Goal: Task Accomplishment & Management: Complete application form

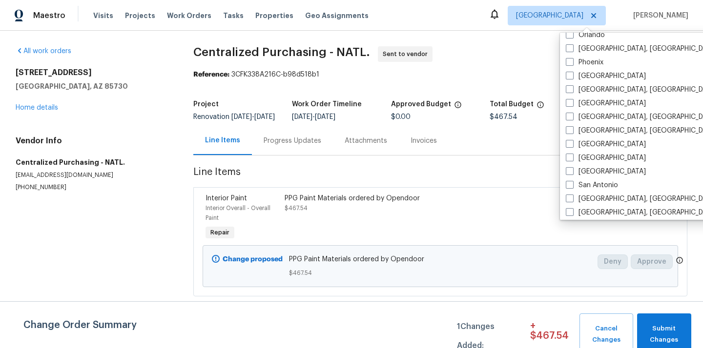
scroll to position [569, 0]
click at [580, 61] on label "Phoenix" at bounding box center [585, 62] width 38 height 10
click at [572, 61] on input "Phoenix" at bounding box center [569, 60] width 6 height 6
checkbox input "true"
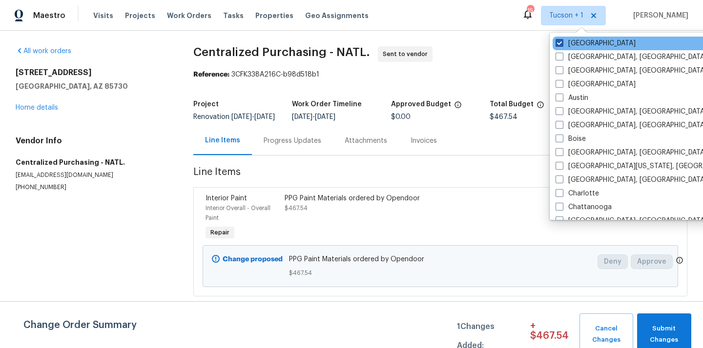
click at [567, 42] on label "[GEOGRAPHIC_DATA]" at bounding box center [595, 44] width 80 height 10
click at [562, 42] on input "[GEOGRAPHIC_DATA]" at bounding box center [558, 42] width 6 height 6
checkbox input "false"
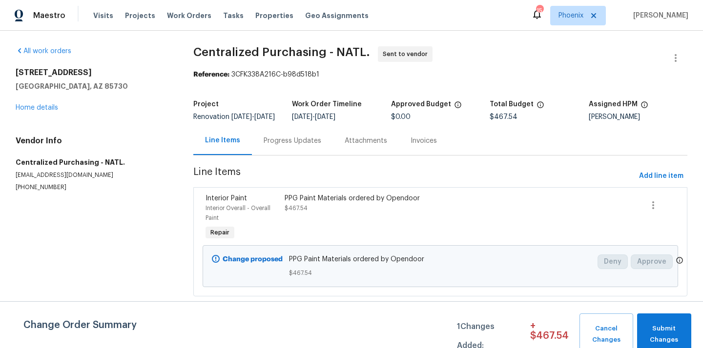
click at [142, 25] on div "Maestro Visits Projects Work Orders Tasks Properties Geo Assignments 15 Phoenix…" at bounding box center [351, 15] width 703 height 31
click at [136, 19] on span "Projects" at bounding box center [140, 16] width 30 height 10
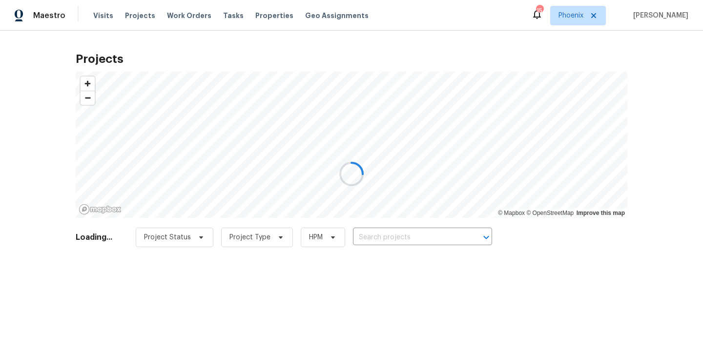
click at [412, 236] on div at bounding box center [351, 174] width 703 height 348
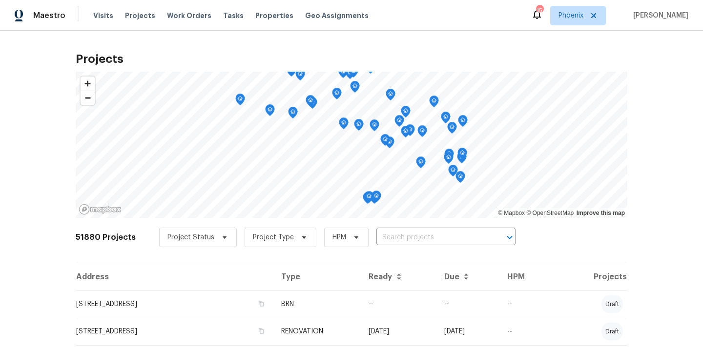
click at [412, 236] on input "text" at bounding box center [432, 237] width 112 height 15
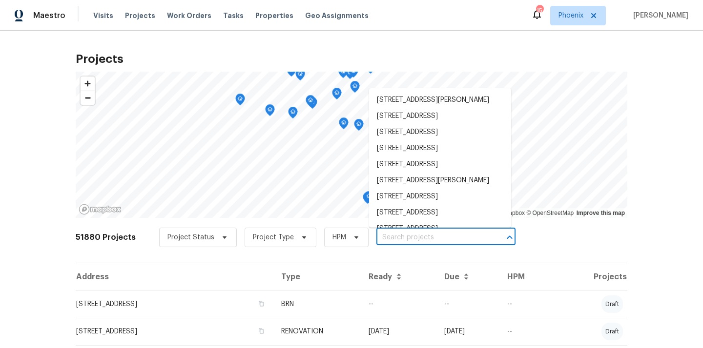
paste input "[STREET_ADDRESS]"
type input "[STREET_ADDRESS]"
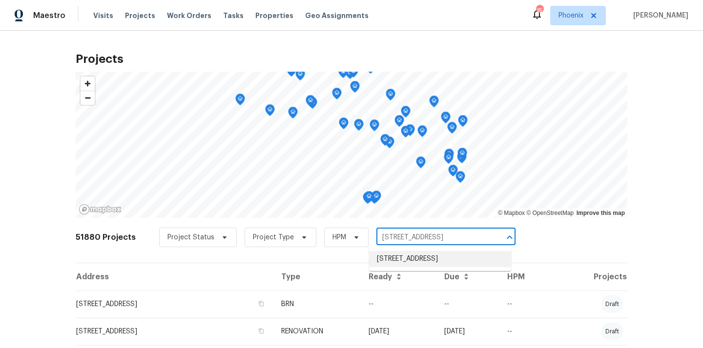
click at [406, 263] on li "[STREET_ADDRESS]" at bounding box center [440, 259] width 142 height 16
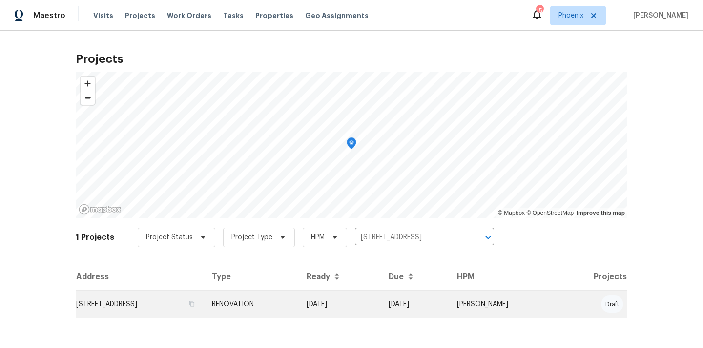
click at [349, 300] on td "[DATE]" at bounding box center [340, 304] width 82 height 27
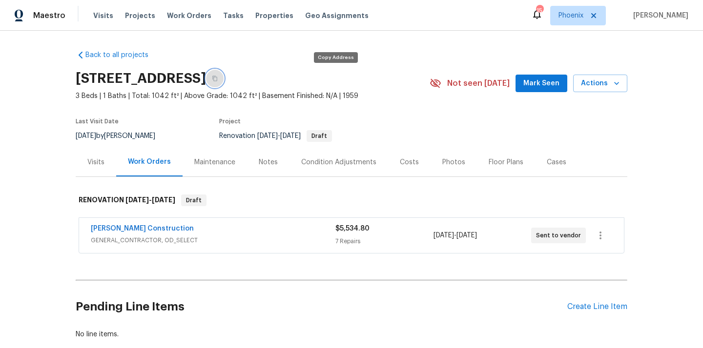
click at [218, 80] on icon "button" at bounding box center [215, 79] width 6 height 6
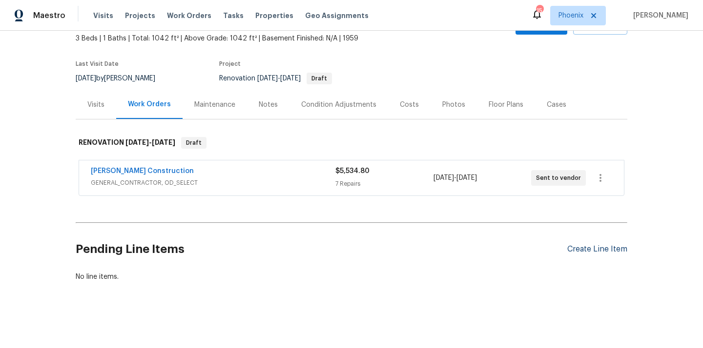
click at [612, 245] on div "Create Line Item" at bounding box center [597, 249] width 60 height 9
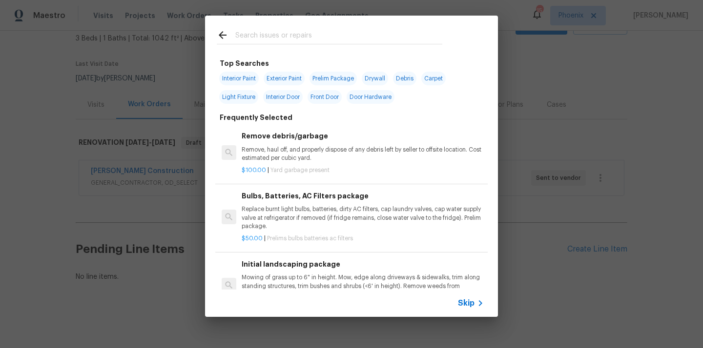
click at [371, 39] on input "text" at bounding box center [338, 36] width 207 height 15
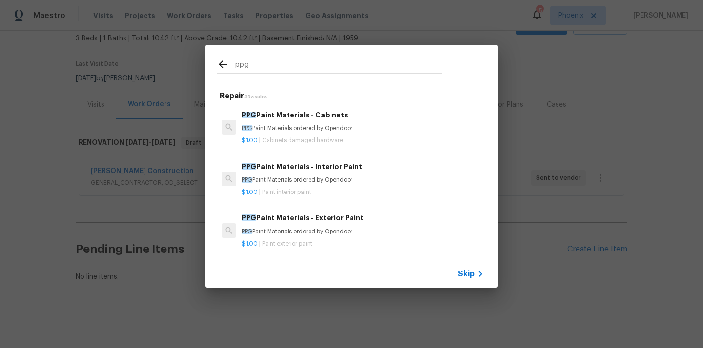
type input "ppg"
click at [320, 176] on p "PPG Paint Materials ordered by Opendoor" at bounding box center [363, 180] width 242 height 8
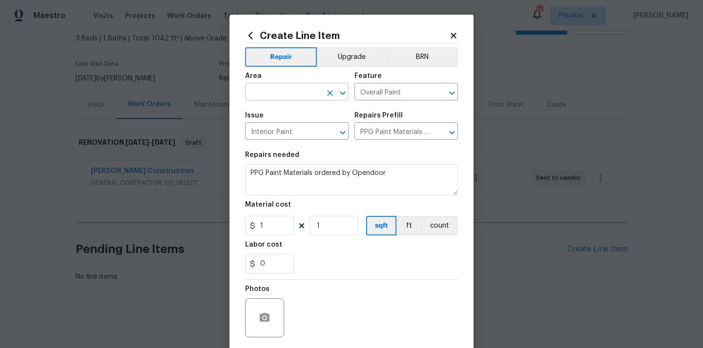
click at [286, 97] on input "text" at bounding box center [283, 92] width 76 height 15
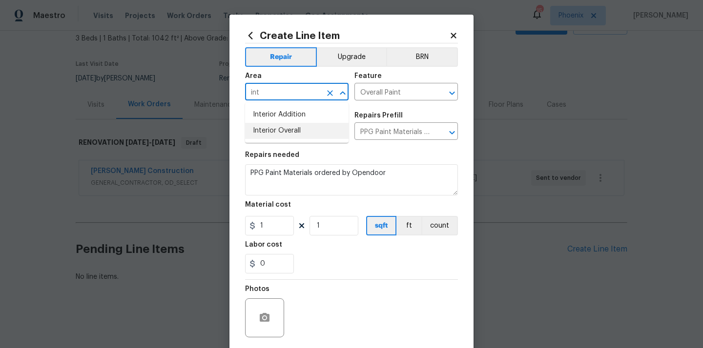
click at [282, 126] on li "Interior Overall" at bounding box center [296, 131] width 103 height 16
type input "Interior Overall"
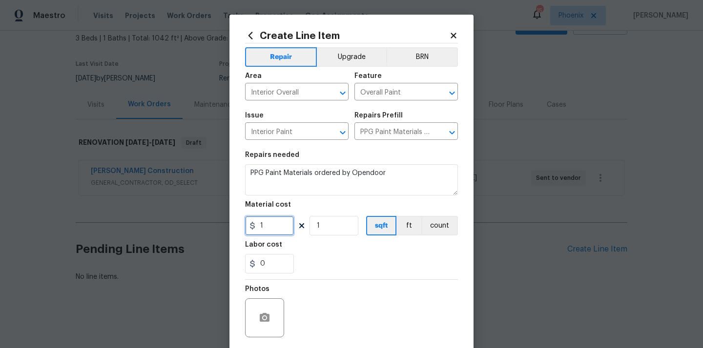
drag, startPoint x: 274, startPoint y: 233, endPoint x: 235, endPoint y: 232, distance: 39.6
click at [235, 232] on div "Create Line Item Repair Upgrade BRN Area Interior Overall ​ Feature Overall Pai…" at bounding box center [351, 210] width 244 height 391
paste input "268.89"
type input "268.89"
click at [321, 261] on div "0" at bounding box center [351, 264] width 213 height 20
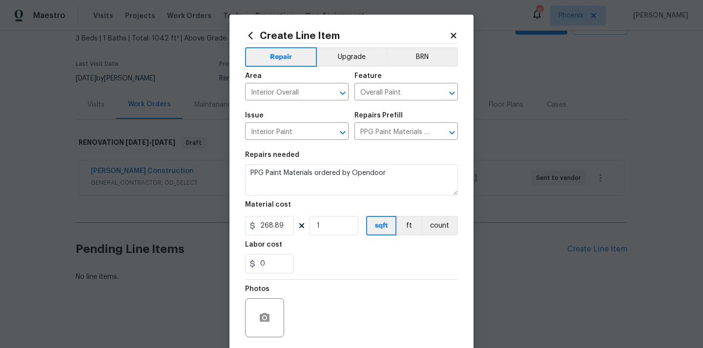
scroll to position [72, 0]
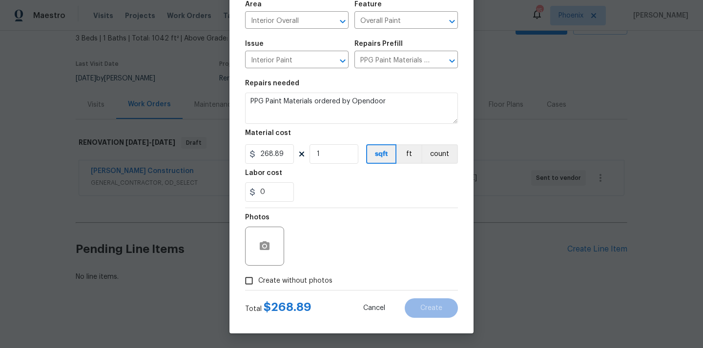
click at [302, 273] on label "Create without photos" at bounding box center [286, 281] width 93 height 19
click at [258, 273] on input "Create without photos" at bounding box center [249, 281] width 19 height 19
checkbox input "true"
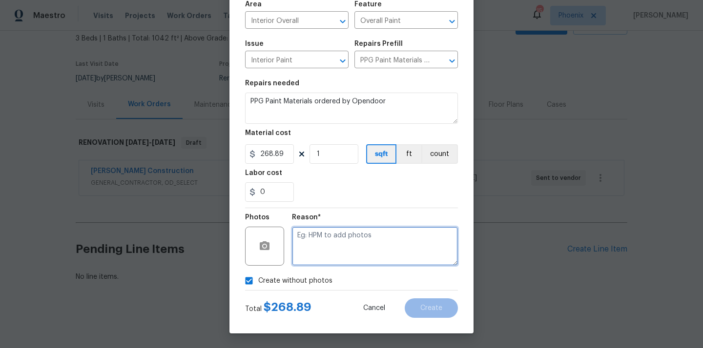
click at [316, 251] on textarea at bounding box center [375, 246] width 166 height 39
type textarea "N/A"
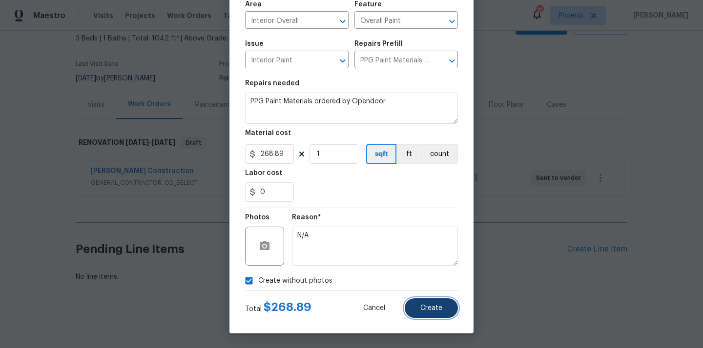
click at [441, 311] on span "Create" at bounding box center [431, 308] width 22 height 7
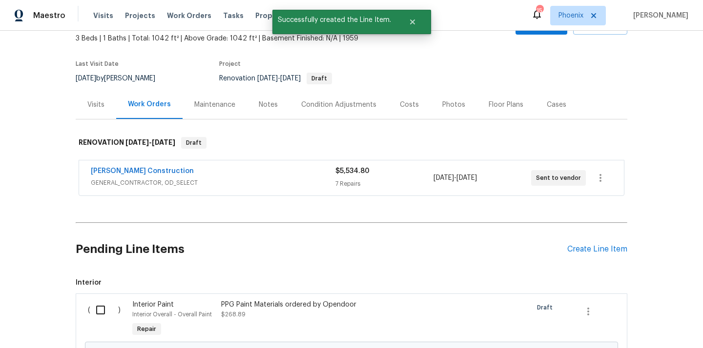
click at [102, 314] on input "checkbox" at bounding box center [104, 310] width 28 height 20
checkbox input "true"
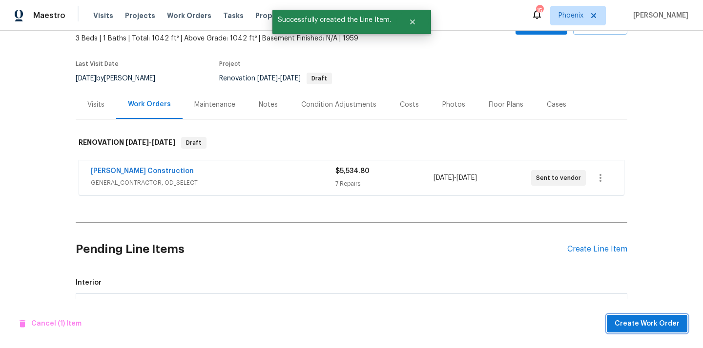
click at [629, 326] on span "Create Work Order" at bounding box center [646, 324] width 65 height 12
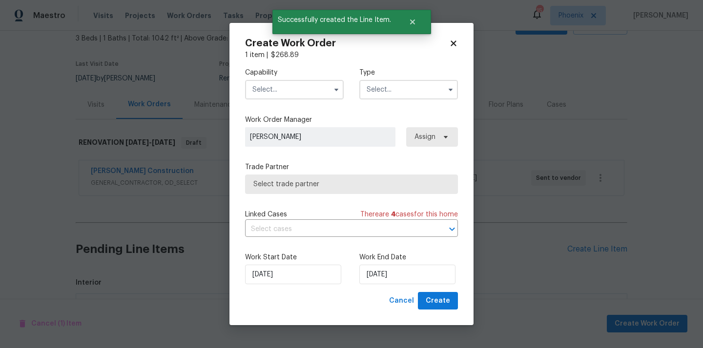
click at [286, 94] on input "text" at bounding box center [294, 90] width 99 height 20
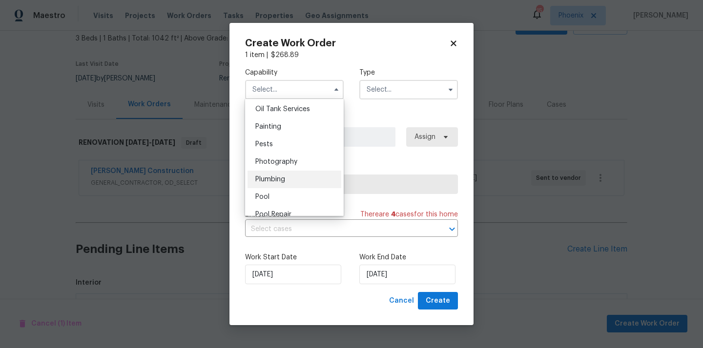
scroll to position [801, 0]
click at [289, 130] on div "Painting" at bounding box center [294, 130] width 94 height 18
type input "Painting"
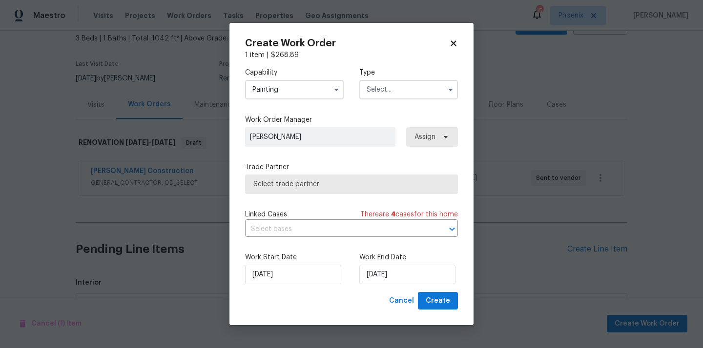
click at [397, 98] on input "text" at bounding box center [408, 90] width 99 height 20
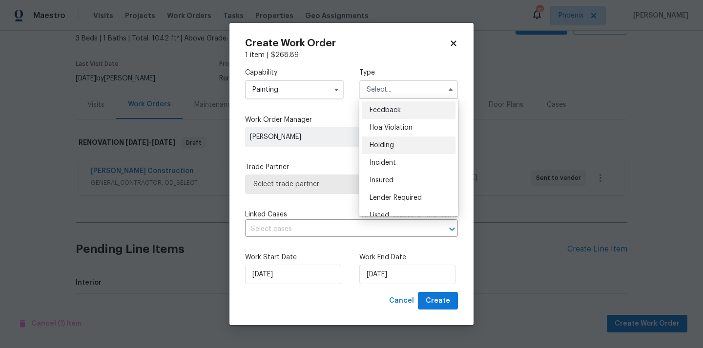
scroll to position [222, 0]
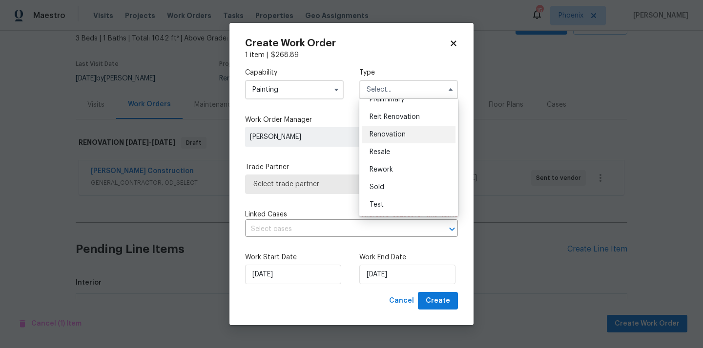
click at [405, 137] on span "Renovation" at bounding box center [387, 134] width 36 height 7
type input "Renovation"
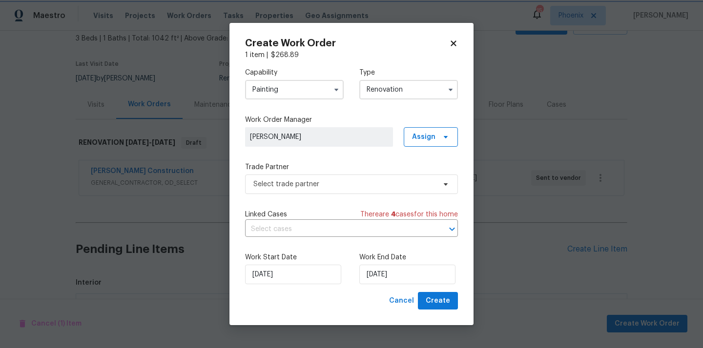
scroll to position [0, 0]
click at [420, 137] on span "Assign" at bounding box center [423, 137] width 23 height 10
click at [418, 173] on div "Assign to me" at bounding box center [432, 178] width 42 height 10
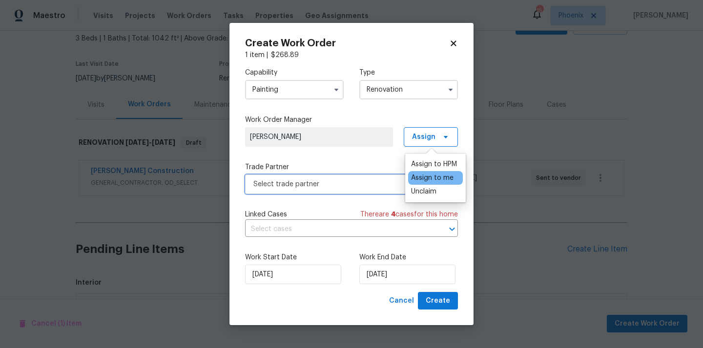
click at [351, 193] on span "Select trade partner" at bounding box center [351, 185] width 213 height 20
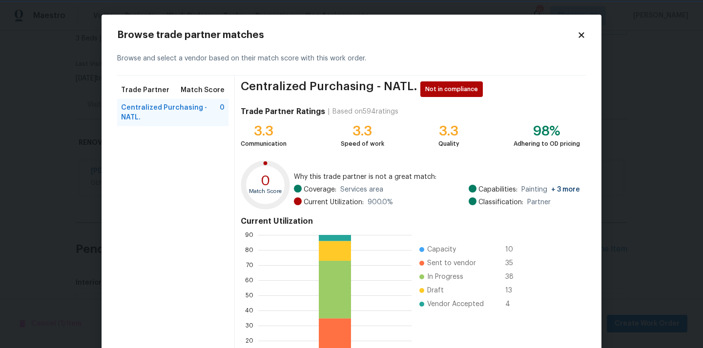
scroll to position [82, 0]
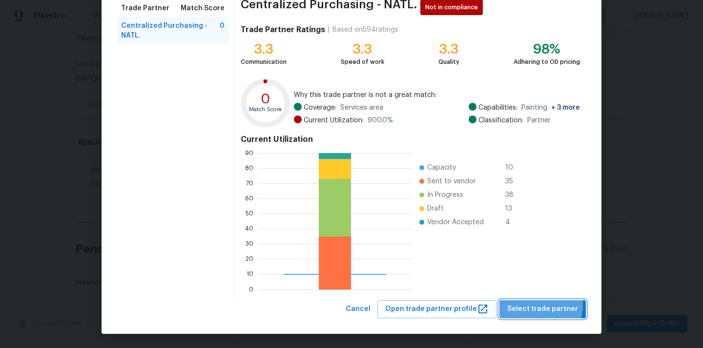
click at [541, 305] on span "Select trade partner" at bounding box center [542, 310] width 71 height 12
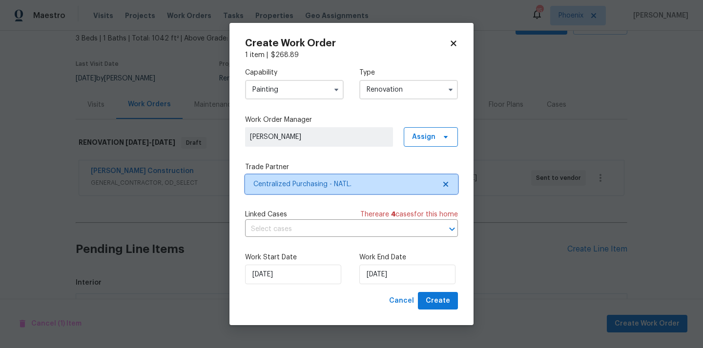
scroll to position [0, 0]
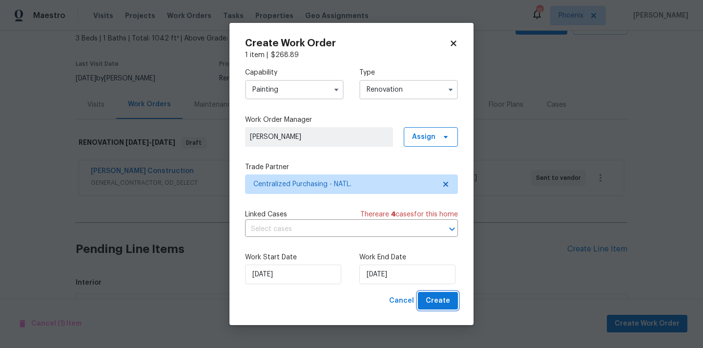
click at [422, 301] on button "Create" at bounding box center [438, 301] width 40 height 18
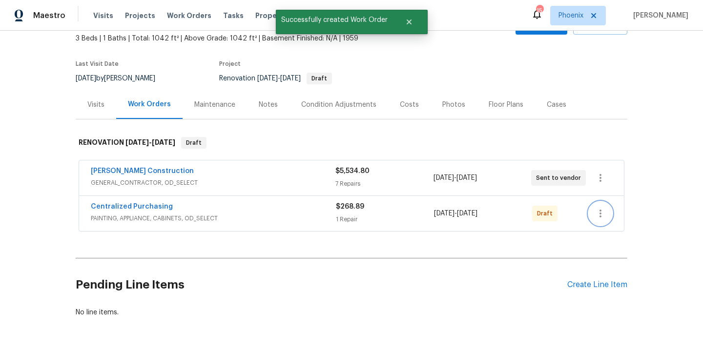
click at [592, 214] on button "button" at bounding box center [600, 213] width 23 height 23
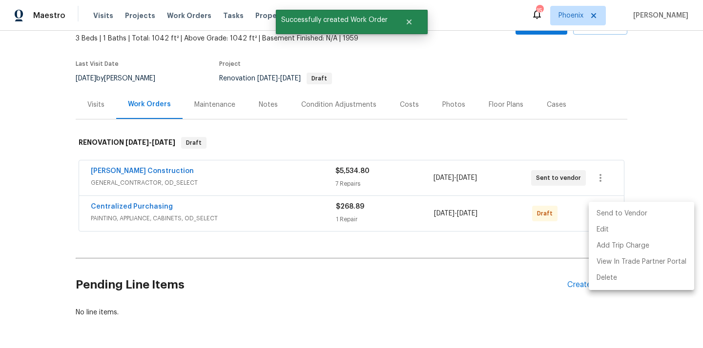
click at [607, 213] on li "Send to Vendor" at bounding box center [641, 214] width 105 height 16
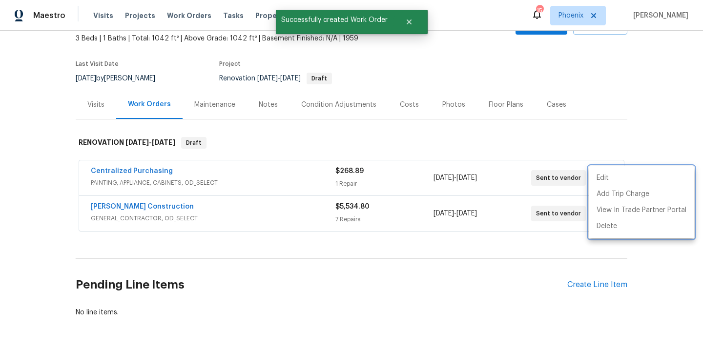
click at [146, 168] on div at bounding box center [351, 174] width 703 height 348
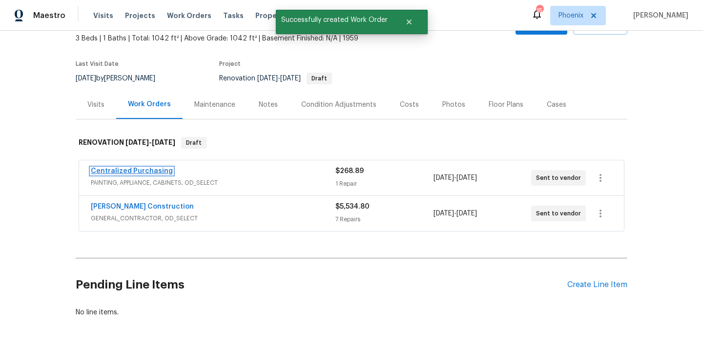
click at [137, 173] on link "Centralized Purchasing" at bounding box center [132, 171] width 82 height 7
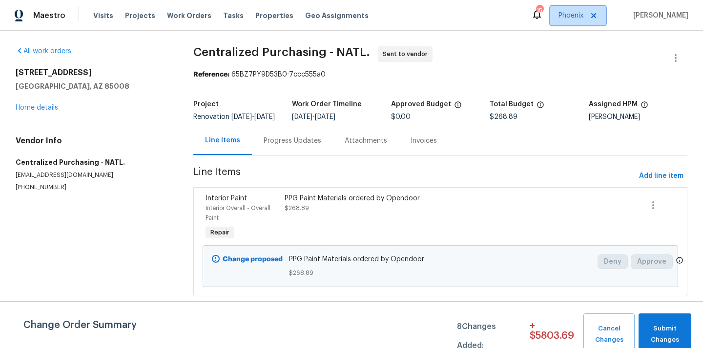
click at [579, 13] on span "Phoenix" at bounding box center [570, 16] width 25 height 10
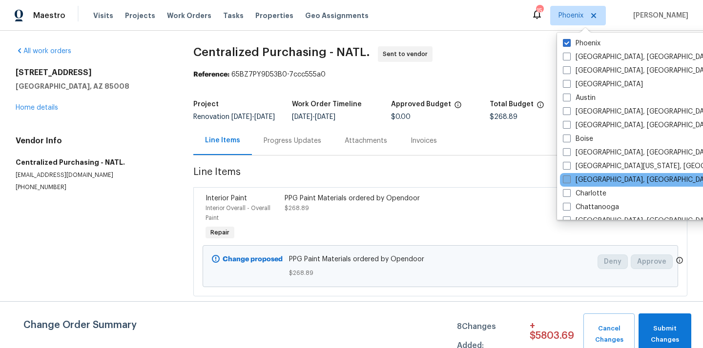
scroll to position [11, 0]
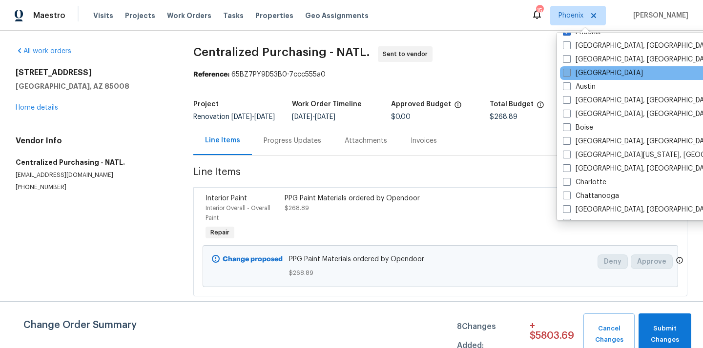
click at [580, 73] on label "[GEOGRAPHIC_DATA]" at bounding box center [603, 73] width 80 height 10
click at [569, 73] on input "[GEOGRAPHIC_DATA]" at bounding box center [566, 71] width 6 height 6
checkbox input "true"
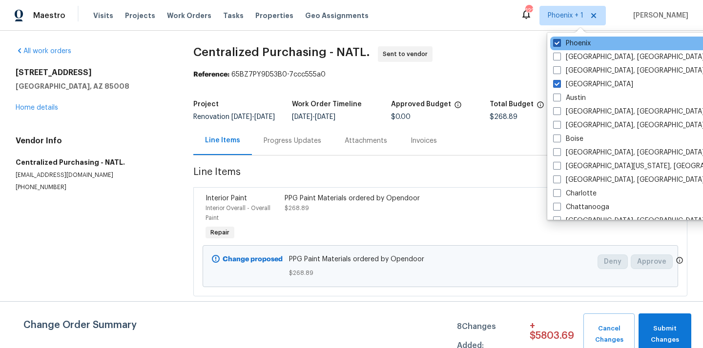
click at [570, 45] on label "Phoenix" at bounding box center [572, 44] width 38 height 10
click at [559, 45] on input "Phoenix" at bounding box center [556, 42] width 6 height 6
checkbox input "false"
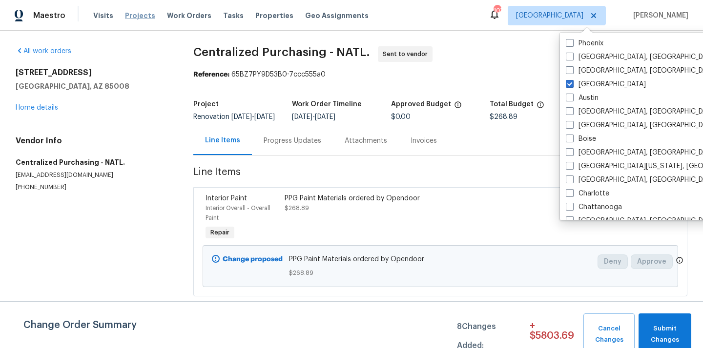
click at [137, 16] on span "Projects" at bounding box center [140, 16] width 30 height 10
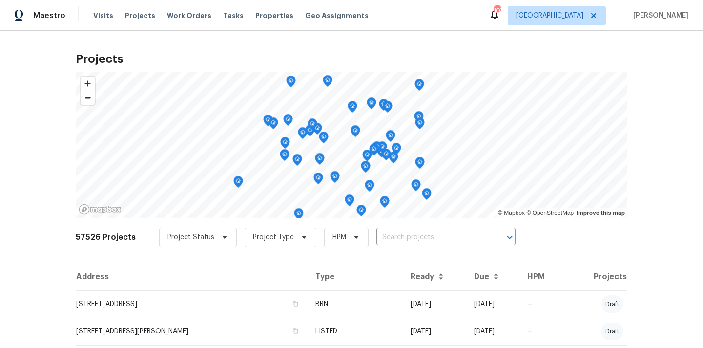
click at [436, 228] on div "Project Status Project Type HPM ​" at bounding box center [337, 238] width 356 height 20
click at [430, 233] on input "text" at bounding box center [432, 237] width 112 height 15
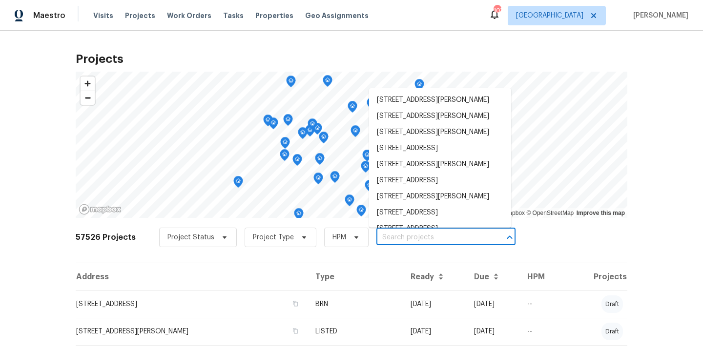
paste input "[STREET_ADDRESS]"
type input "[STREET_ADDRESS]"
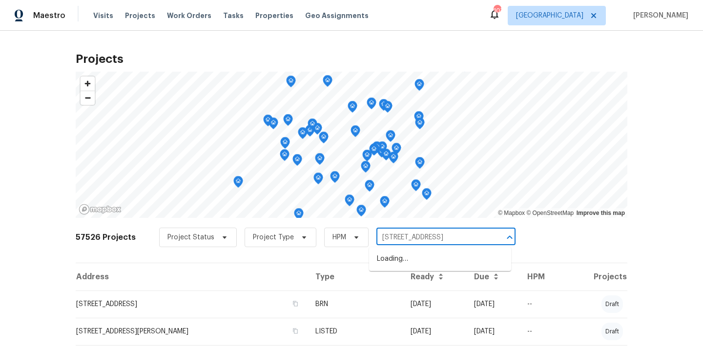
scroll to position [0, 23]
click at [416, 264] on li "[STREET_ADDRESS]" at bounding box center [440, 259] width 142 height 16
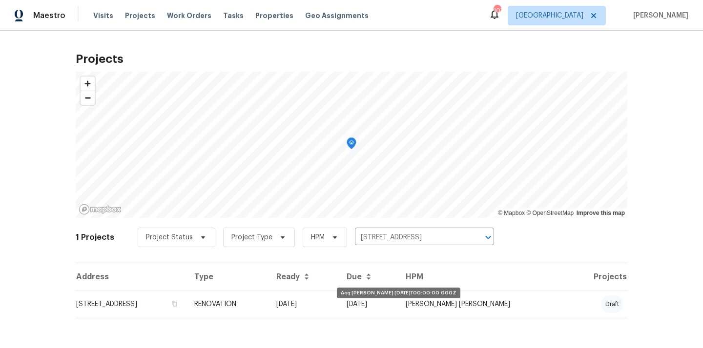
click at [339, 295] on td "[DATE]" at bounding box center [303, 304] width 71 height 27
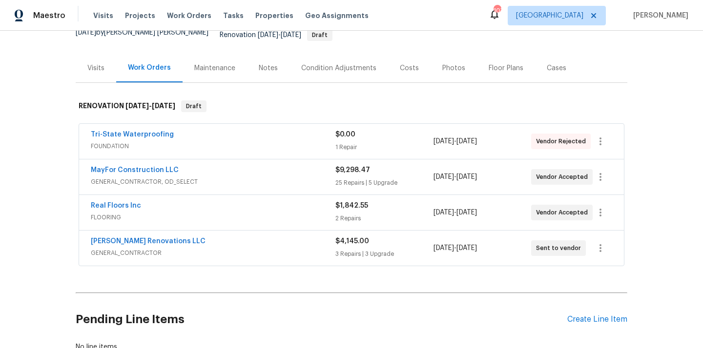
scroll to position [97, 0]
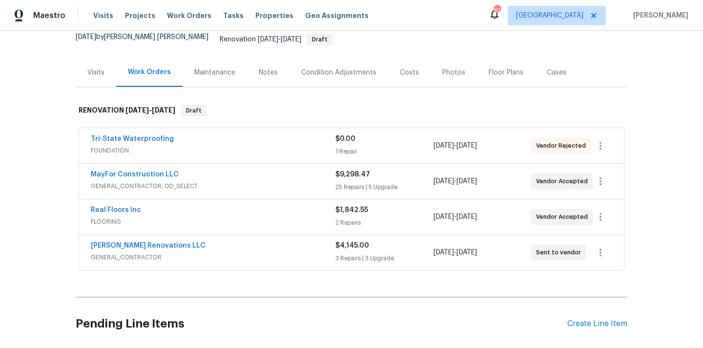
click at [252, 253] on span "GENERAL_CONTRACTOR" at bounding box center [213, 258] width 245 height 10
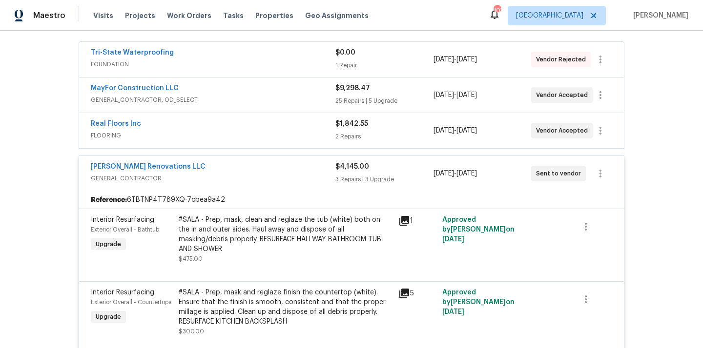
click at [236, 164] on div "[PERSON_NAME] Renovations LLC" at bounding box center [213, 168] width 245 height 12
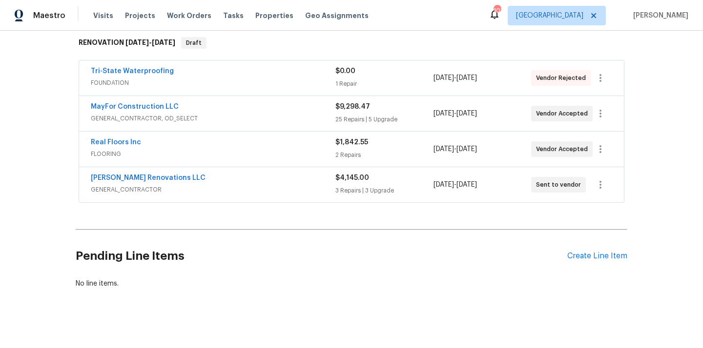
click at [209, 102] on div "MayFor Construction LLC" at bounding box center [213, 108] width 245 height 12
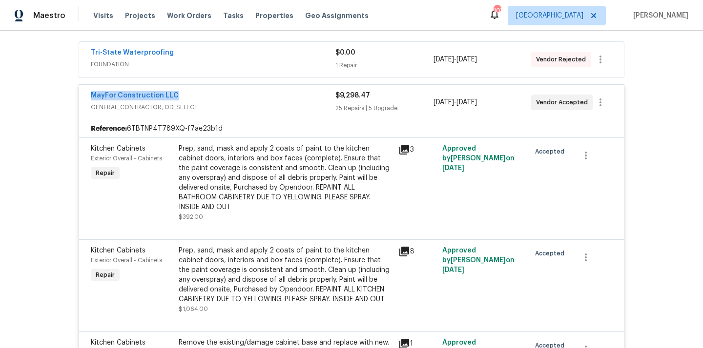
drag, startPoint x: 189, startPoint y: 90, endPoint x: 90, endPoint y: 90, distance: 99.1
click at [89, 89] on div "MayFor Construction LLC GENERAL_CONTRACTOR, OD_SELECT $9,298.47 25 Repairs | 5 …" at bounding box center [351, 102] width 545 height 35
copy link "MayFor Construction LLC"
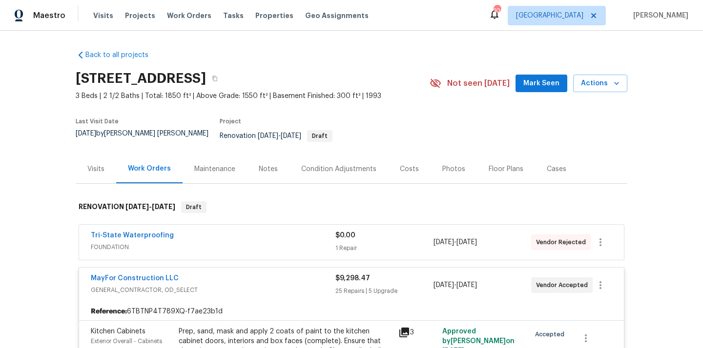
click at [261, 274] on div "MayFor Construction LLC" at bounding box center [213, 280] width 245 height 12
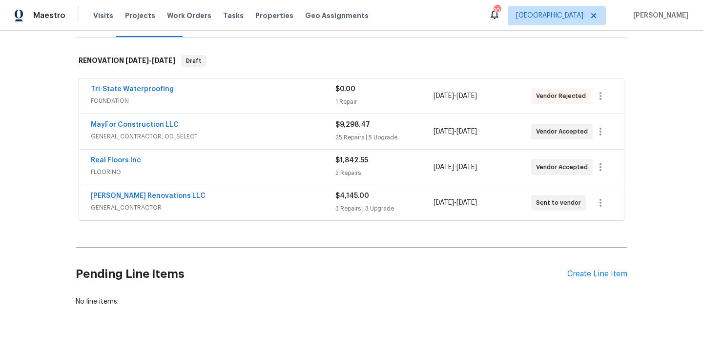
scroll to position [164, 0]
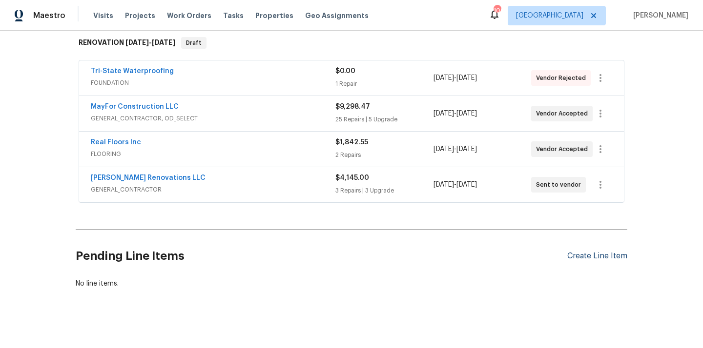
click at [576, 252] on div "Create Line Item" at bounding box center [597, 256] width 60 height 9
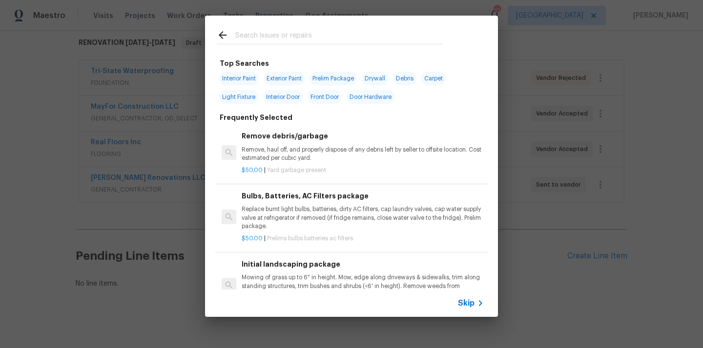
click at [302, 38] on input "text" at bounding box center [338, 36] width 207 height 15
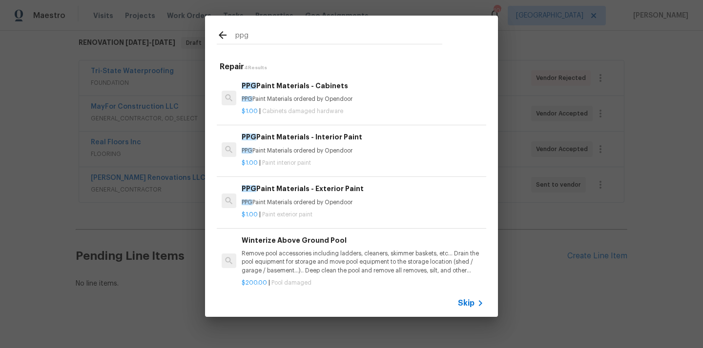
type input "ppg"
click at [298, 88] on h6 "PPG Paint Materials - Cabinets" at bounding box center [363, 86] width 242 height 11
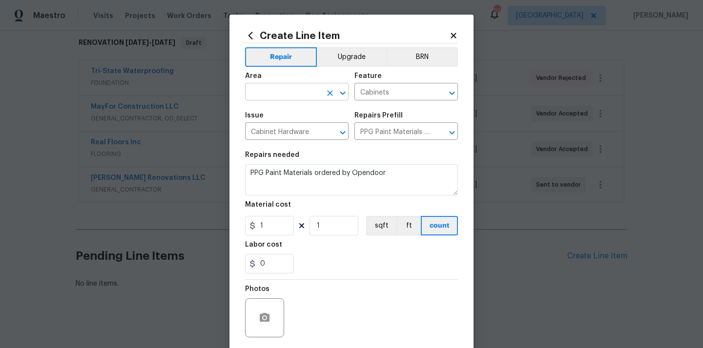
click at [292, 92] on input "text" at bounding box center [283, 92] width 76 height 15
click at [282, 117] on li "Kitchen" at bounding box center [296, 115] width 103 height 16
type input "Kitchen"
drag, startPoint x: 268, startPoint y: 235, endPoint x: 230, endPoint y: 232, distance: 37.7
click at [230, 232] on div "Create Line Item Repair Upgrade BRN Area Kitchen ​ Feature Cabinets ​ Issue Cab…" at bounding box center [351, 210] width 244 height 391
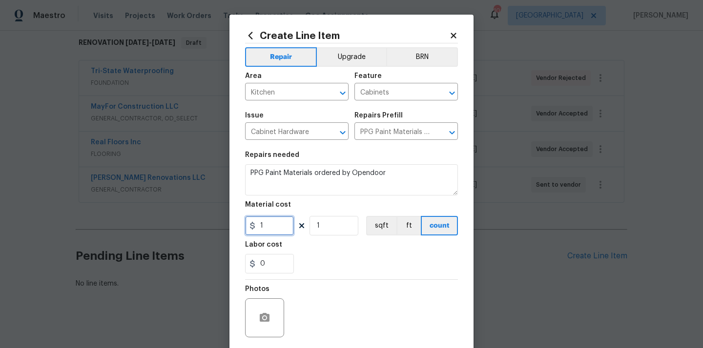
paste input "228.9"
type input "228.91"
click at [319, 253] on div "Labor cost" at bounding box center [351, 248] width 213 height 13
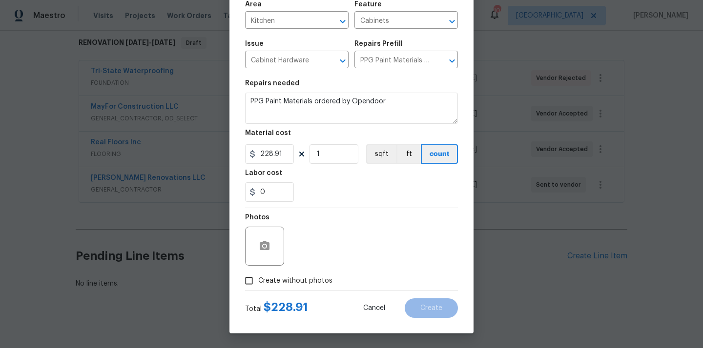
click at [306, 278] on span "Create without photos" at bounding box center [295, 281] width 74 height 10
click at [258, 278] on input "Create without photos" at bounding box center [249, 281] width 19 height 19
checkbox input "true"
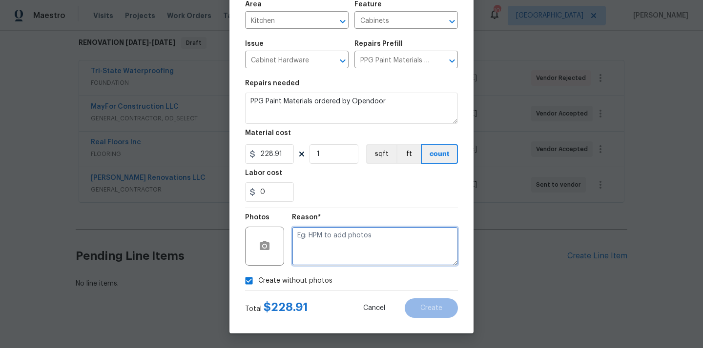
click at [325, 255] on textarea at bounding box center [375, 246] width 166 height 39
type textarea "N/A"
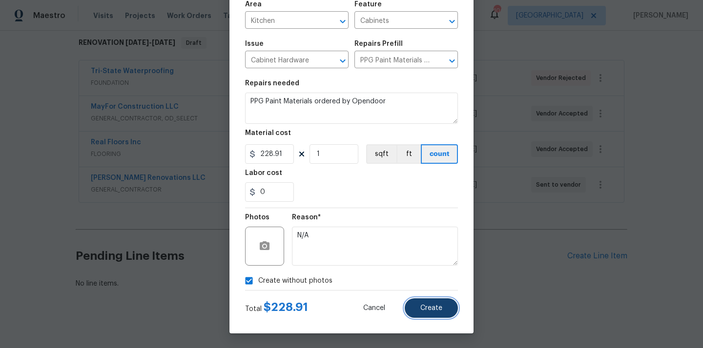
click at [424, 311] on span "Create" at bounding box center [431, 308] width 22 height 7
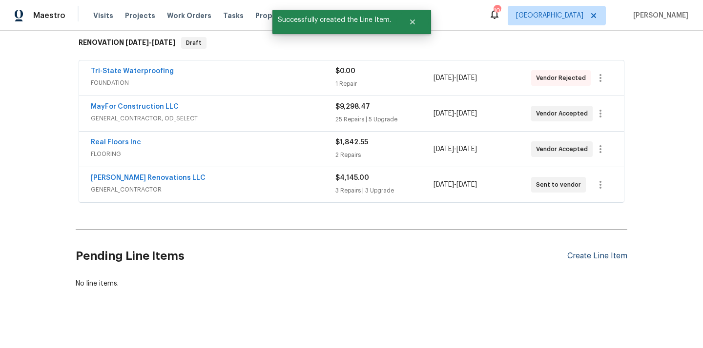
click at [594, 252] on div "Create Line Item" at bounding box center [597, 256] width 60 height 9
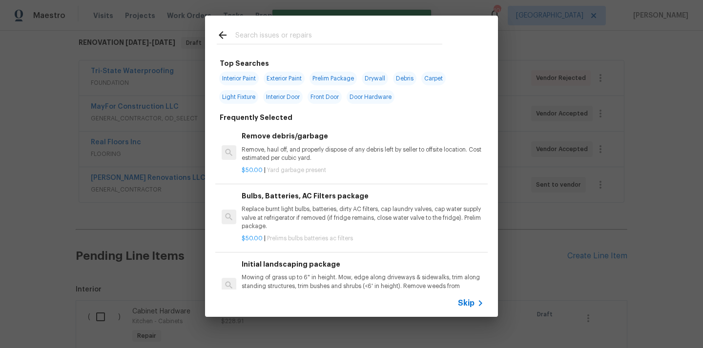
click at [378, 45] on div at bounding box center [329, 35] width 249 height 39
click at [377, 42] on input "text" at bounding box center [338, 36] width 207 height 15
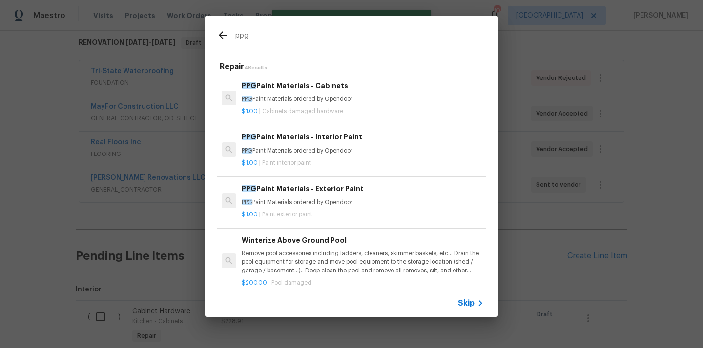
type input "ppg"
click at [319, 152] on p "PPG Paint Materials ordered by Opendoor" at bounding box center [363, 151] width 242 height 8
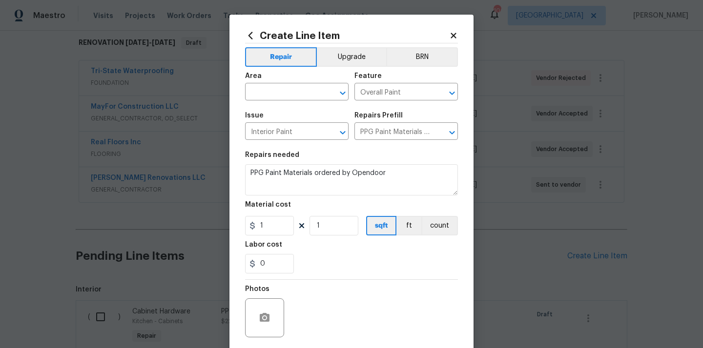
click at [277, 84] on div "Area" at bounding box center [296, 79] width 103 height 13
click at [275, 86] on input "text" at bounding box center [283, 92] width 76 height 15
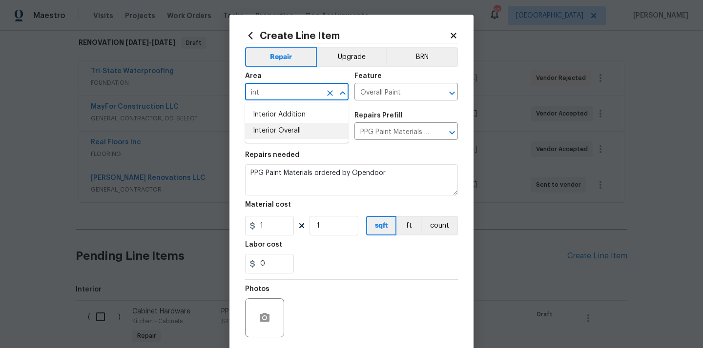
click at [266, 127] on li "Interior Overall" at bounding box center [296, 131] width 103 height 16
type input "Interior Overall"
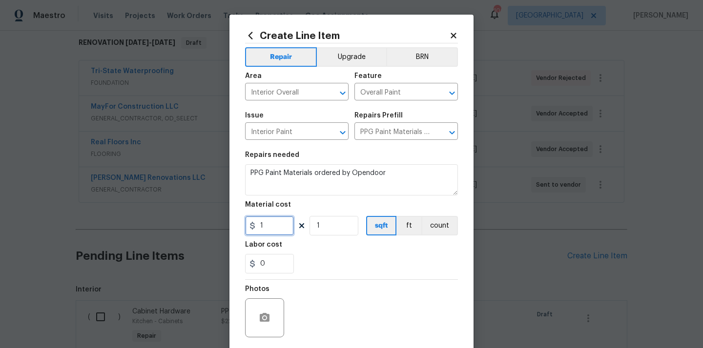
drag, startPoint x: 269, startPoint y: 229, endPoint x: 238, endPoint y: 229, distance: 31.2
click at [238, 229] on div "Create Line Item Repair Upgrade BRN Area Interior Overall ​ Feature Overall Pai…" at bounding box center [351, 210] width 244 height 391
paste input "995.23"
type input "995.23"
click at [333, 263] on div "0" at bounding box center [351, 264] width 213 height 20
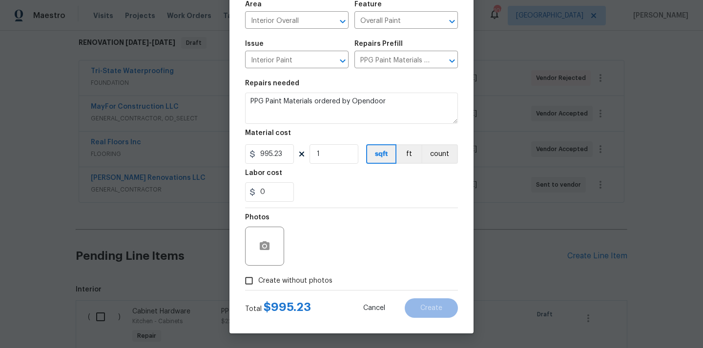
click at [309, 283] on span "Create without photos" at bounding box center [295, 281] width 74 height 10
click at [258, 283] on input "Create without photos" at bounding box center [249, 281] width 19 height 19
checkbox input "true"
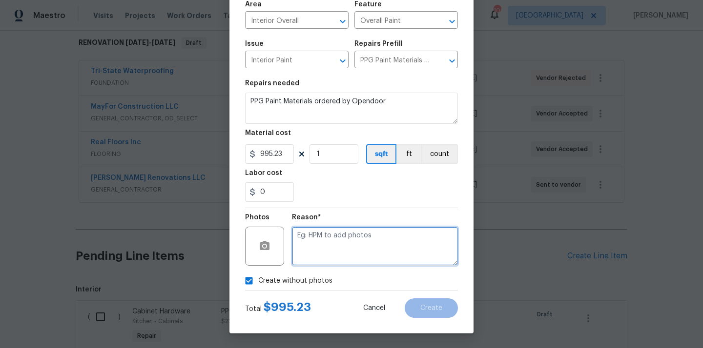
click at [327, 259] on textarea at bounding box center [375, 246] width 166 height 39
type textarea "N/A"
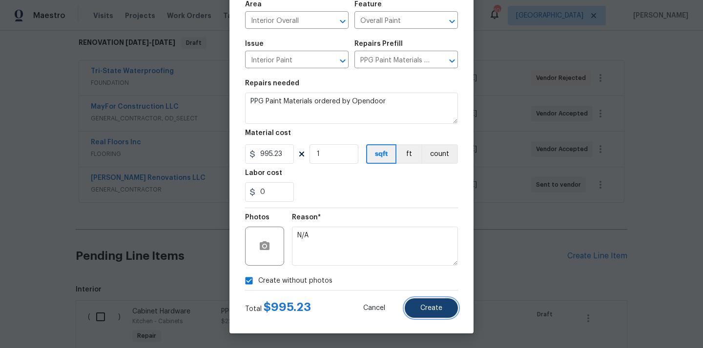
click at [424, 306] on span "Create" at bounding box center [431, 308] width 22 height 7
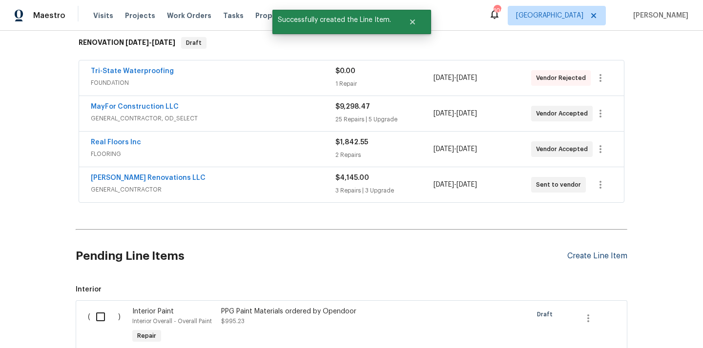
click at [585, 253] on div "Create Line Item" at bounding box center [597, 256] width 60 height 9
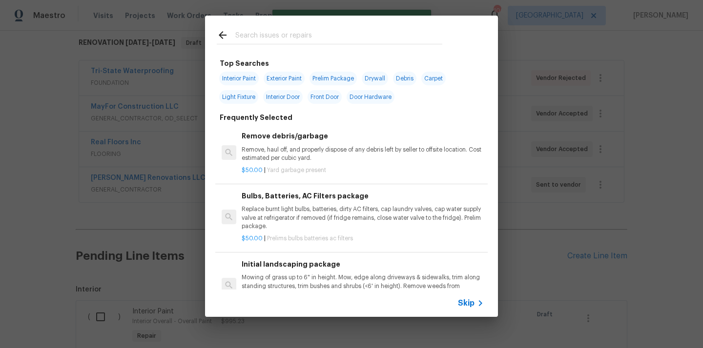
click at [323, 41] on input "text" at bounding box center [338, 36] width 207 height 15
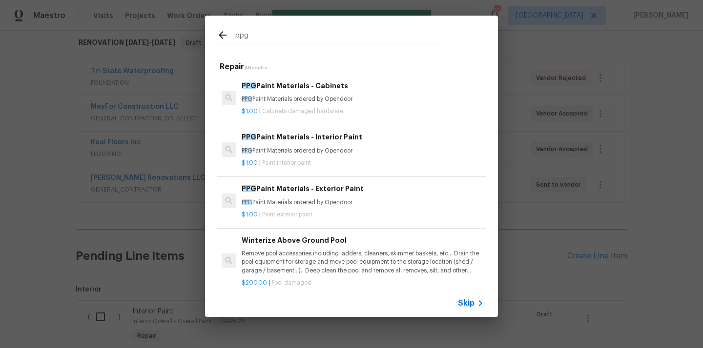
type input "ppg"
click at [324, 202] on p "PPG Paint Materials ordered by Opendoor" at bounding box center [363, 203] width 242 height 8
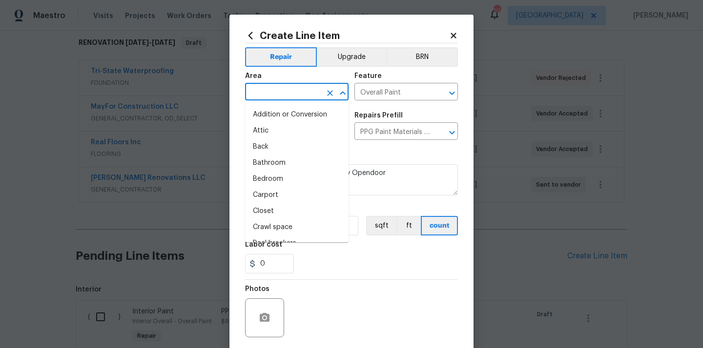
click at [302, 91] on input "text" at bounding box center [283, 92] width 76 height 15
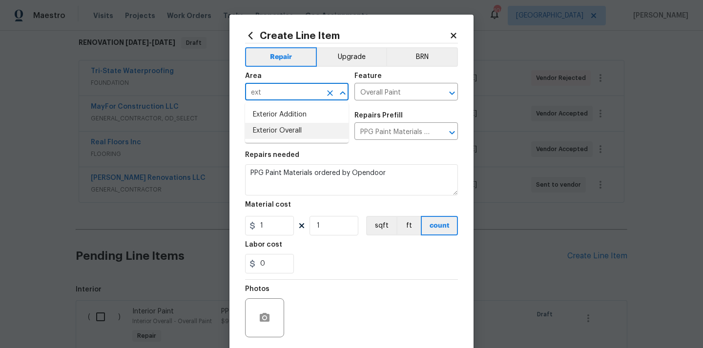
click at [285, 131] on li "Exterior Overall" at bounding box center [296, 131] width 103 height 16
type input "Exterior Overall"
drag, startPoint x: 271, startPoint y: 228, endPoint x: 228, endPoint y: 223, distance: 43.3
click at [243, 228] on div "Create Line Item Repair Upgrade BRN Area Exterior Overall ​ Feature Overall Pai…" at bounding box center [351, 210] width 244 height 391
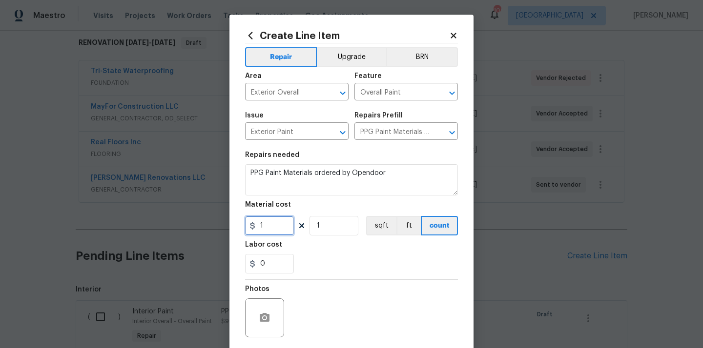
paste input "215.44"
type input "215.44"
click at [331, 266] on div "0" at bounding box center [351, 264] width 213 height 20
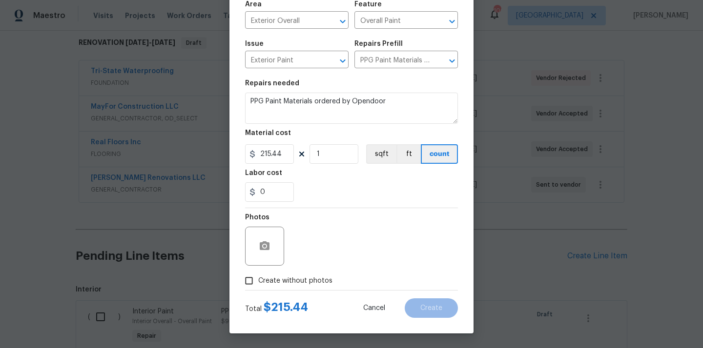
click at [312, 276] on span "Create without photos" at bounding box center [295, 281] width 74 height 10
click at [258, 276] on input "Create without photos" at bounding box center [249, 281] width 19 height 19
checkbox input "true"
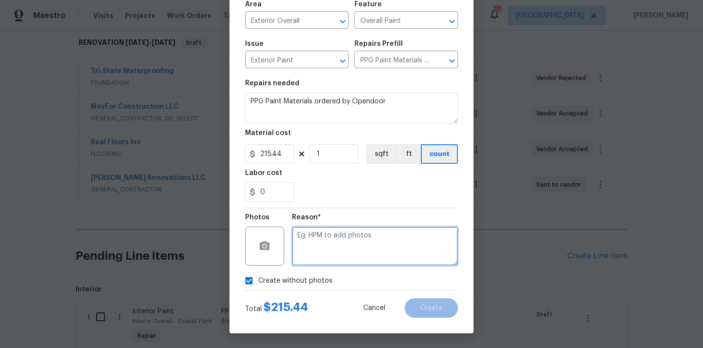
click at [334, 248] on textarea at bounding box center [375, 246] width 166 height 39
type textarea "N/A"
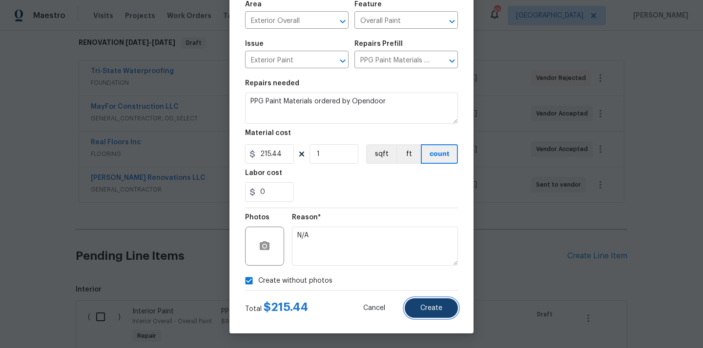
click at [422, 305] on span "Create" at bounding box center [431, 308] width 22 height 7
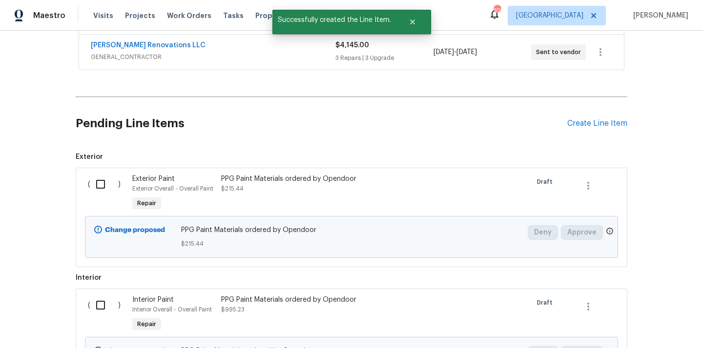
scroll to position [347, 0]
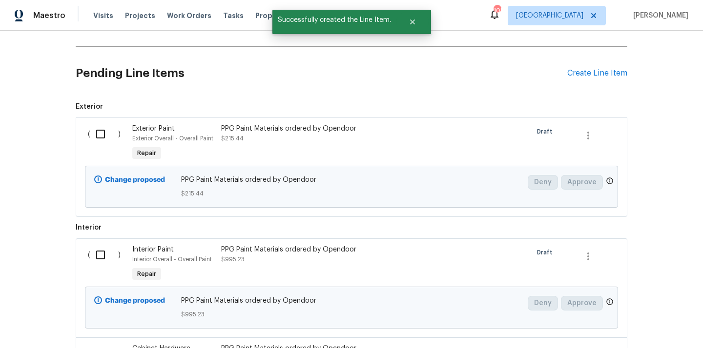
click at [100, 124] on input "checkbox" at bounding box center [104, 134] width 28 height 20
checkbox input "true"
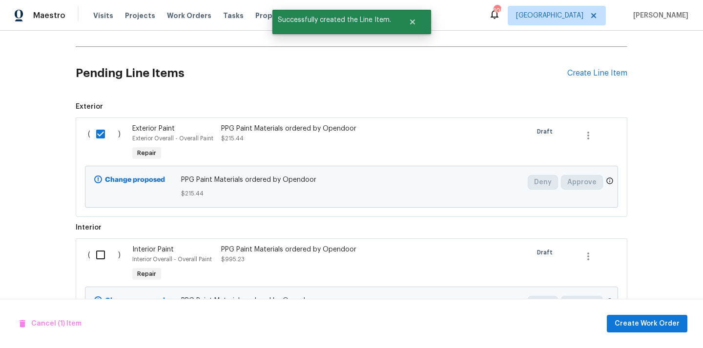
click at [94, 242] on div "( )" at bounding box center [107, 264] width 44 height 45
click at [102, 254] on input "checkbox" at bounding box center [104, 255] width 28 height 20
checkbox input "true"
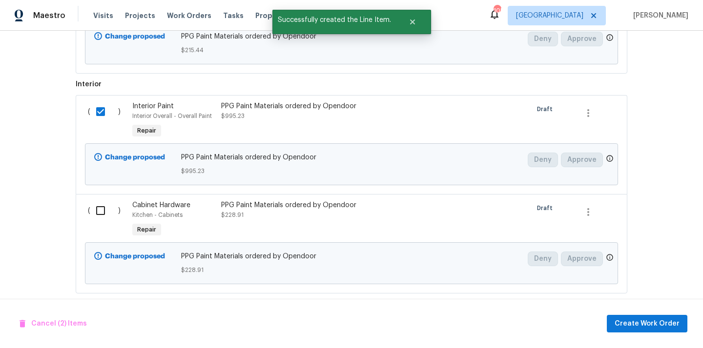
scroll to position [496, 0]
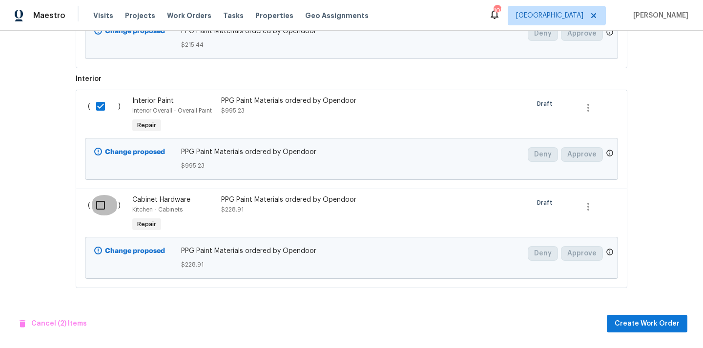
click at [100, 198] on input "checkbox" at bounding box center [104, 205] width 28 height 20
checkbox input "true"
click at [645, 322] on span "Create Work Order" at bounding box center [646, 324] width 65 height 12
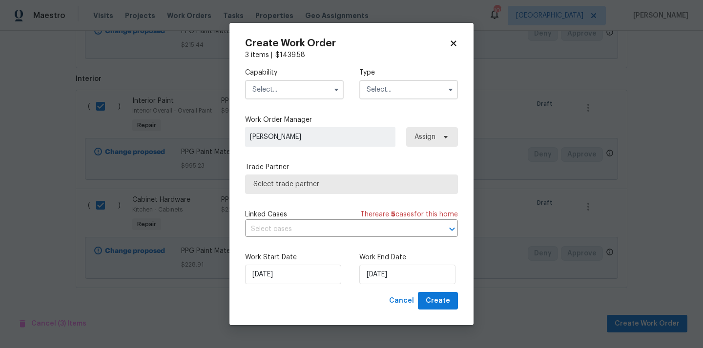
click at [289, 91] on input "text" at bounding box center [294, 90] width 99 height 20
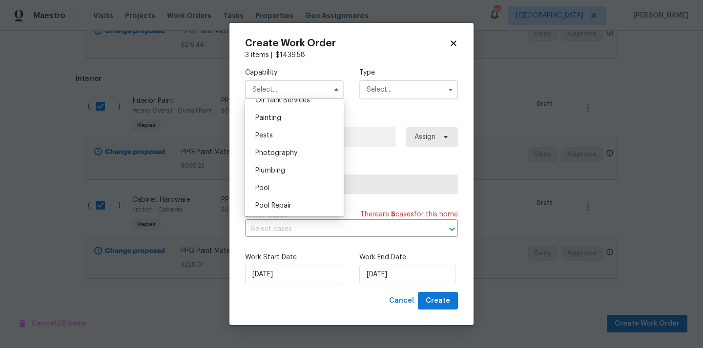
scroll to position [810, 0]
click at [284, 125] on div "Painting" at bounding box center [294, 120] width 94 height 18
type input "Painting"
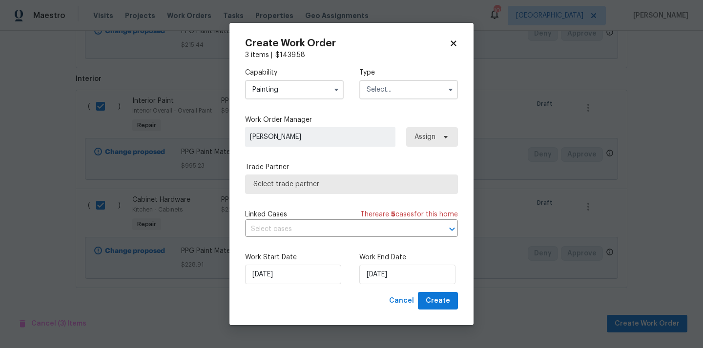
click at [426, 87] on input "text" at bounding box center [408, 90] width 99 height 20
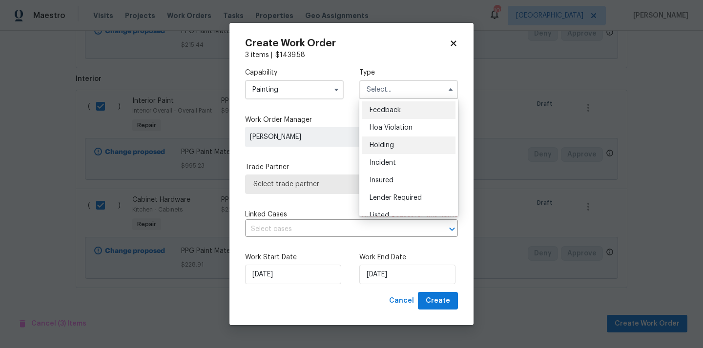
scroll to position [222, 0]
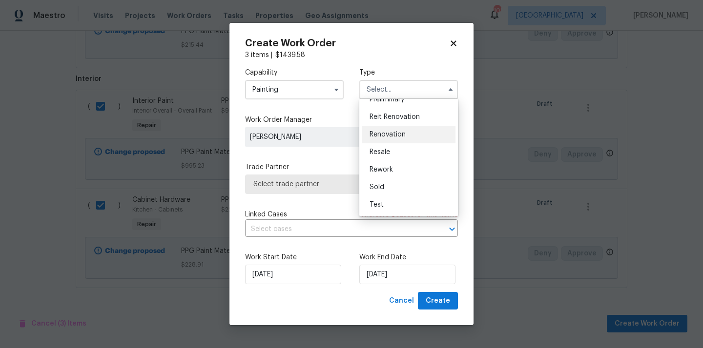
click at [408, 134] on div "Renovation" at bounding box center [409, 135] width 94 height 18
type input "Renovation"
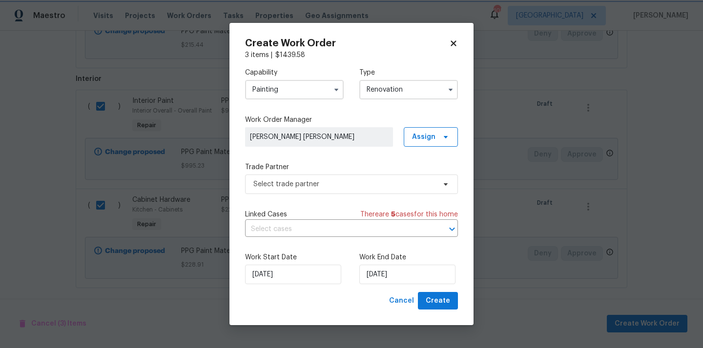
scroll to position [0, 0]
click at [413, 134] on span "Assign" at bounding box center [431, 137] width 54 height 20
click at [413, 181] on div "Assign to me" at bounding box center [432, 178] width 42 height 10
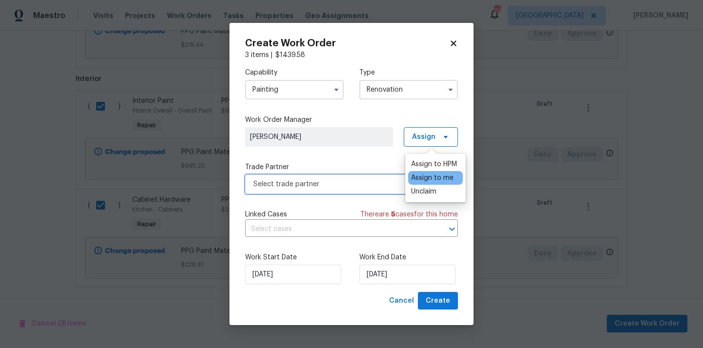
click at [337, 184] on span "Select trade partner" at bounding box center [344, 185] width 182 height 10
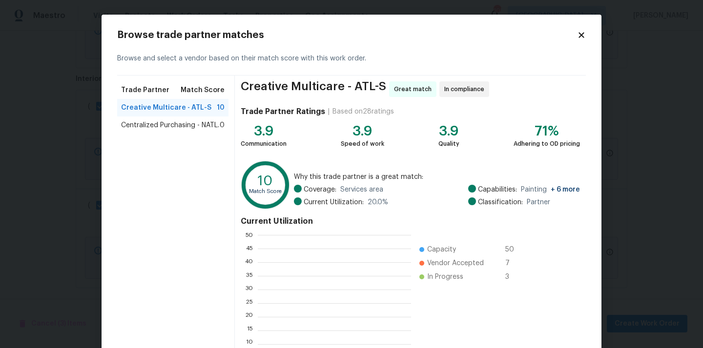
scroll to position [137, 153]
click at [197, 129] on span "Centralized Purchasing - NATL." at bounding box center [170, 126] width 98 height 10
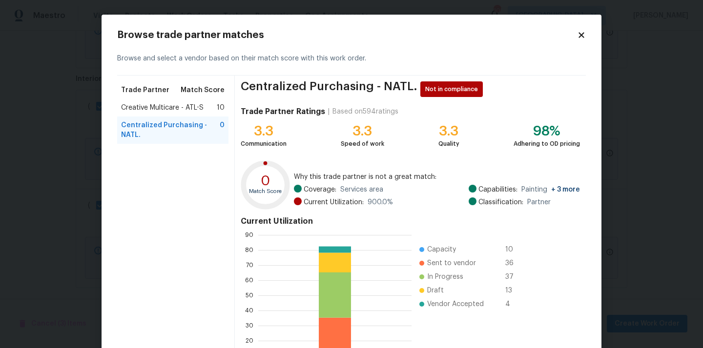
scroll to position [82, 0]
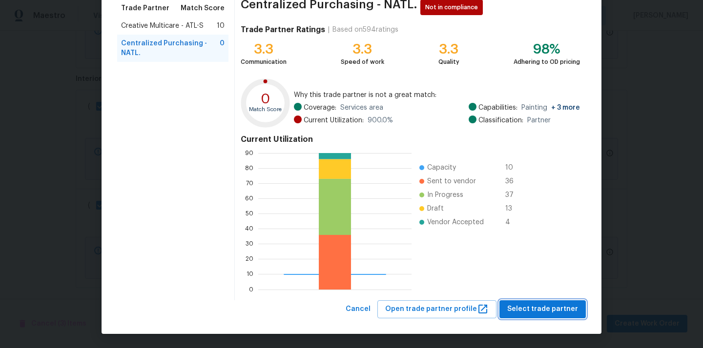
click at [534, 308] on span "Select trade partner" at bounding box center [542, 310] width 71 height 12
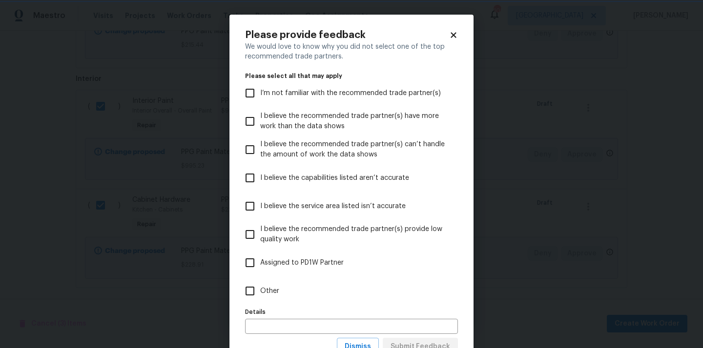
scroll to position [0, 0]
click at [349, 270] on label "Assigned to PD1W Partner" at bounding box center [345, 263] width 210 height 28
click at [260, 270] on input "Assigned to PD1W Partner" at bounding box center [250, 263] width 20 height 20
click at [344, 275] on label "Assigned to PD1W Partner" at bounding box center [345, 263] width 210 height 28
click at [260, 273] on input "Assigned to PD1W Partner" at bounding box center [250, 263] width 20 height 20
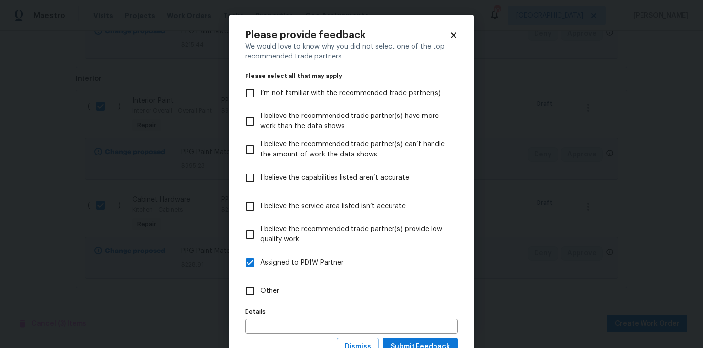
checkbox input "false"
click at [339, 286] on label "Other" at bounding box center [345, 291] width 210 height 28
click at [260, 286] on input "Other" at bounding box center [250, 291] width 20 height 20
checkbox input "true"
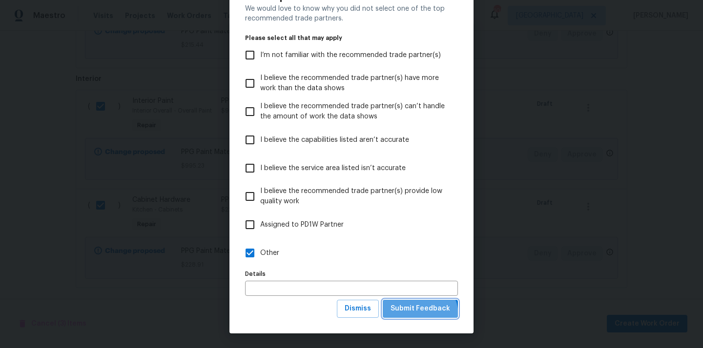
click at [418, 315] on button "Submit Feedback" at bounding box center [420, 309] width 75 height 18
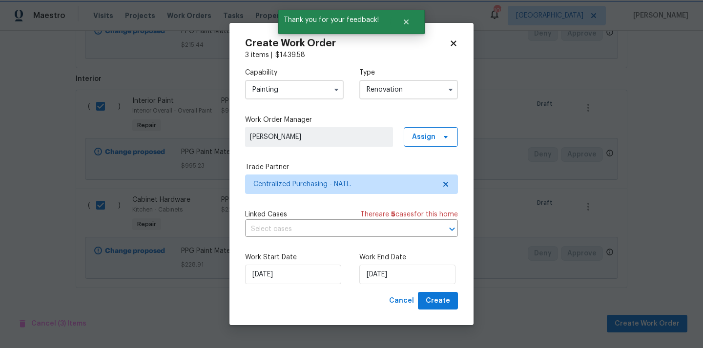
scroll to position [0, 0]
click at [446, 309] on button "Create" at bounding box center [438, 301] width 40 height 18
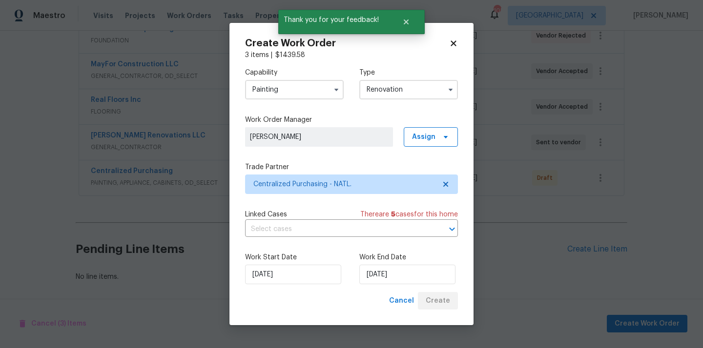
scroll to position [200, 0]
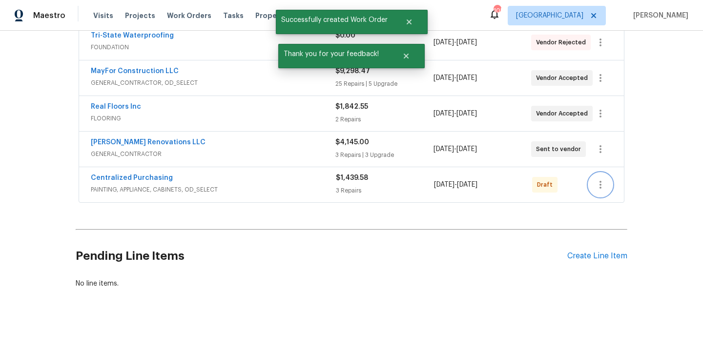
click at [599, 180] on icon "button" at bounding box center [600, 185] width 12 height 12
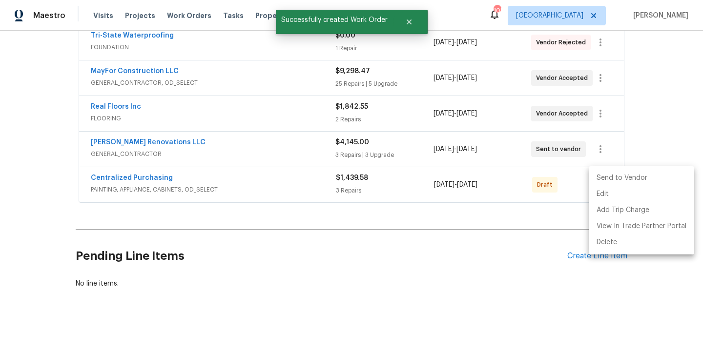
click at [608, 170] on li "Send to Vendor" at bounding box center [641, 178] width 105 height 16
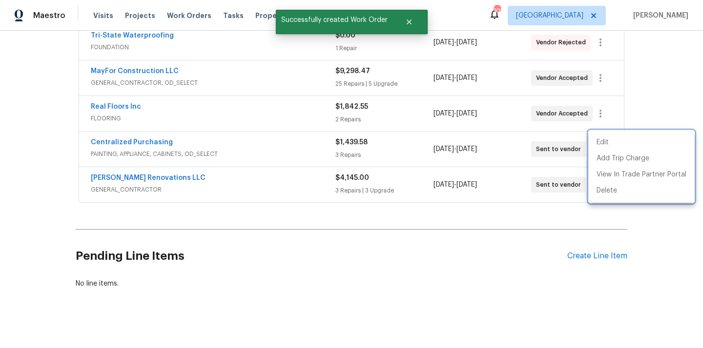
click at [220, 184] on div at bounding box center [351, 174] width 703 height 348
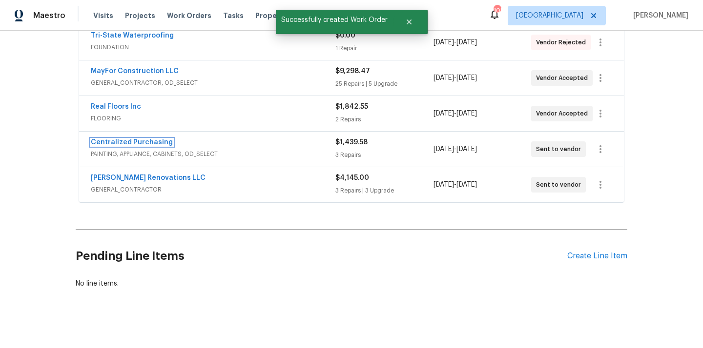
click at [136, 139] on link "Centralized Purchasing" at bounding box center [132, 142] width 82 height 7
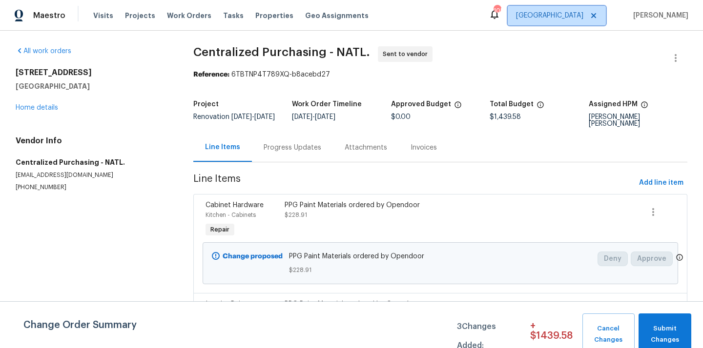
click at [576, 22] on span "[GEOGRAPHIC_DATA]" at bounding box center [557, 16] width 98 height 20
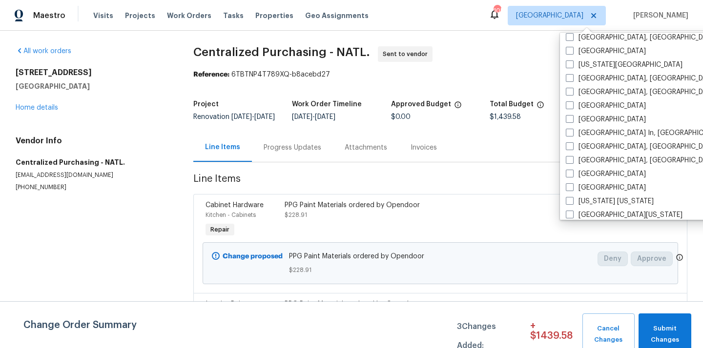
scroll to position [364, 0]
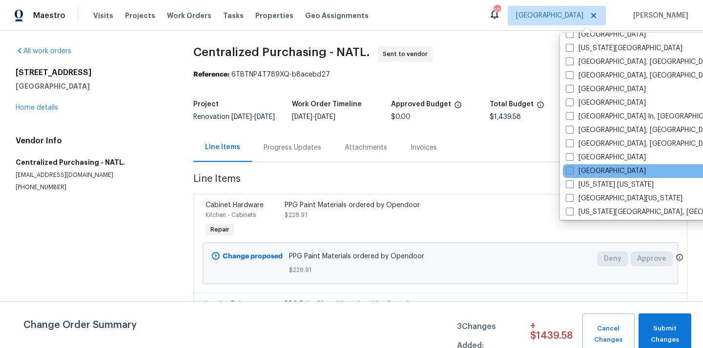
click at [597, 167] on label "[GEOGRAPHIC_DATA]" at bounding box center [606, 171] width 80 height 10
click at [572, 167] on input "[GEOGRAPHIC_DATA]" at bounding box center [569, 169] width 6 height 6
checkbox input "true"
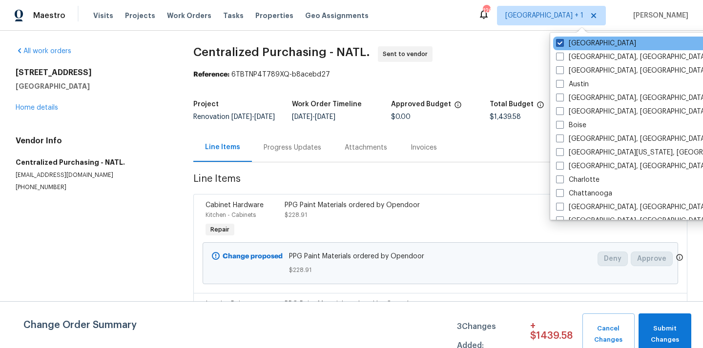
click at [572, 41] on label "[GEOGRAPHIC_DATA]" at bounding box center [596, 44] width 80 height 10
click at [562, 41] on input "[GEOGRAPHIC_DATA]" at bounding box center [559, 42] width 6 height 6
checkbox input "false"
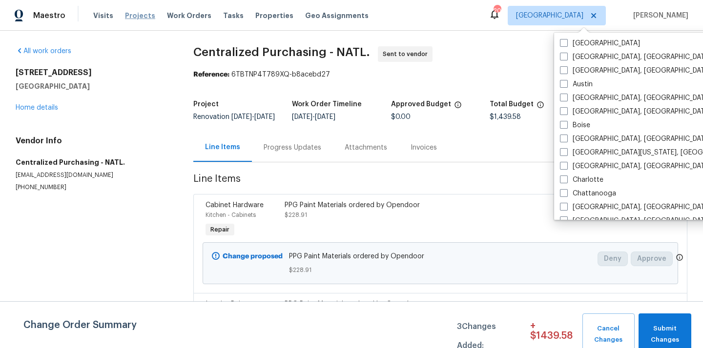
click at [137, 16] on span "Projects" at bounding box center [140, 16] width 30 height 10
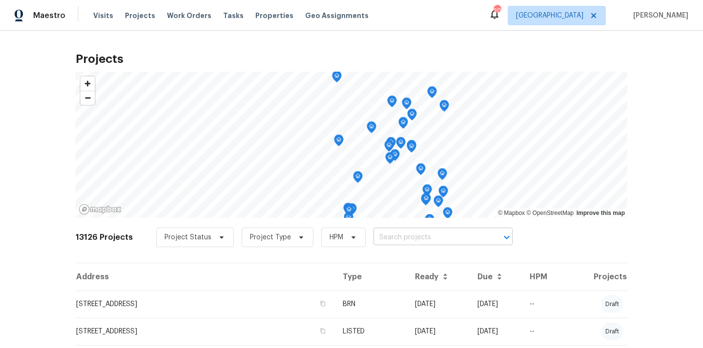
click at [398, 235] on input "text" at bounding box center [429, 237] width 112 height 15
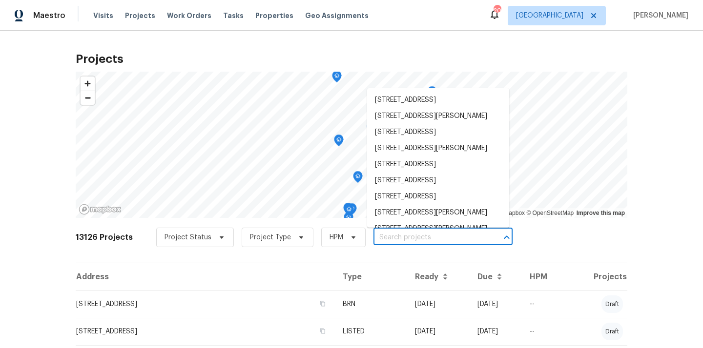
paste input "[STREET_ADDRESS]"
type input "[STREET_ADDRESS]"
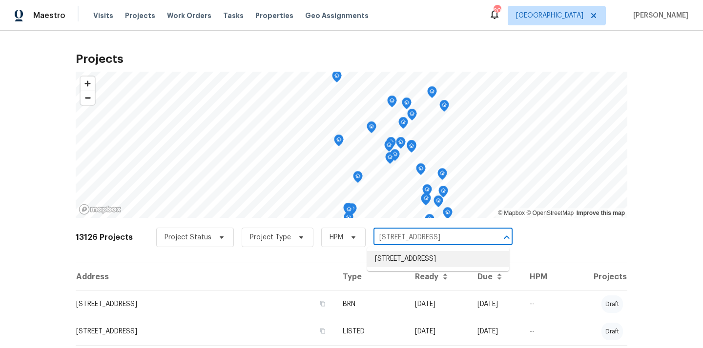
click at [395, 263] on li "[STREET_ADDRESS]" at bounding box center [438, 259] width 142 height 16
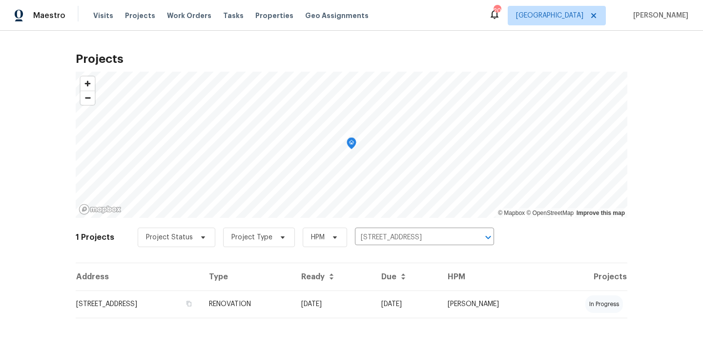
click at [201, 291] on td "[STREET_ADDRESS]" at bounding box center [138, 304] width 125 height 27
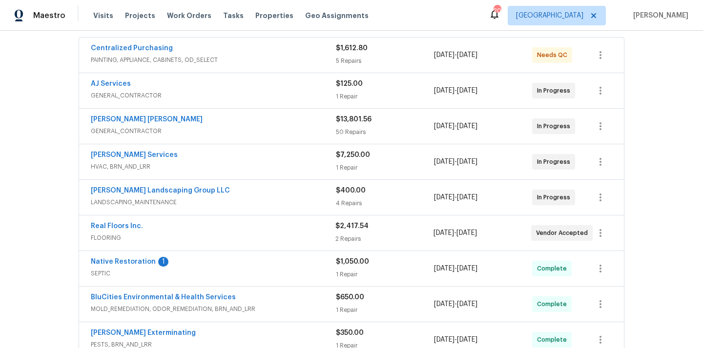
scroll to position [180, 0]
drag, startPoint x: 187, startPoint y: 121, endPoint x: 81, endPoint y: 119, distance: 106.4
click at [81, 119] on div "[PERSON_NAME] [PERSON_NAME] GENERAL_CONTRACTOR $13,801.56 50 Repairs [DATE] - […" at bounding box center [351, 126] width 545 height 35
copy link "[PERSON_NAME] [PERSON_NAME]"
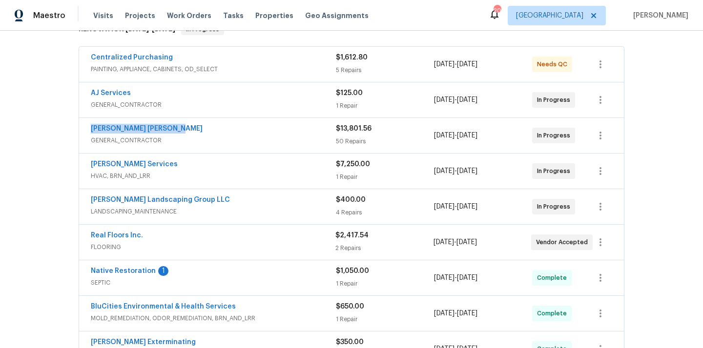
scroll to position [172, 0]
click at [239, 64] on span "PAINTING, APPLIANCE, CABINETS, OD_SELECT" at bounding box center [213, 69] width 245 height 10
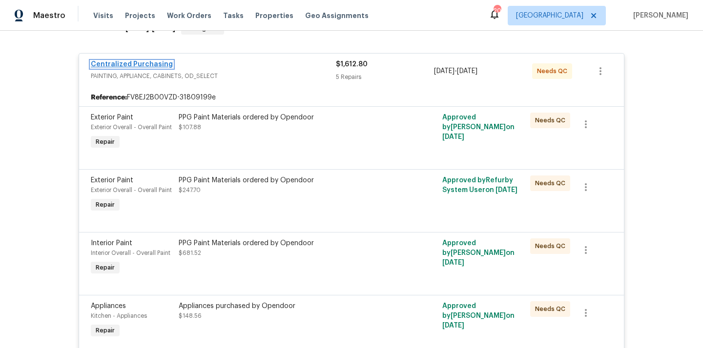
click at [158, 64] on link "Centralized Purchasing" at bounding box center [132, 64] width 82 height 7
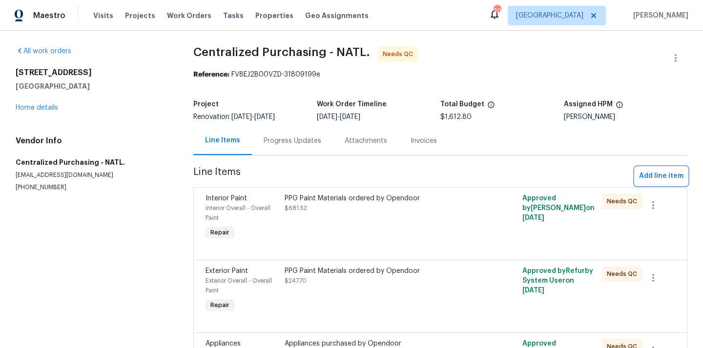
click at [653, 177] on span "Add line item" at bounding box center [661, 176] width 44 height 12
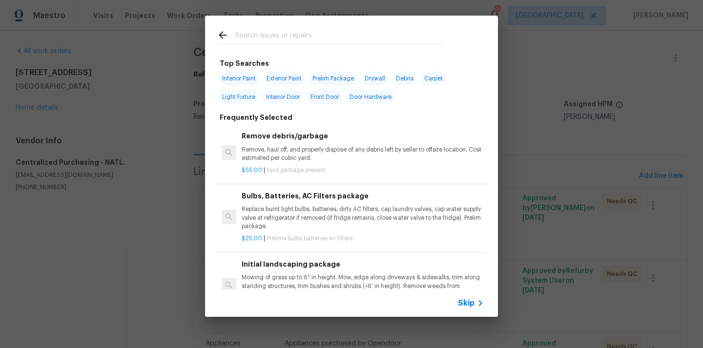
click at [351, 39] on input "text" at bounding box center [338, 36] width 207 height 15
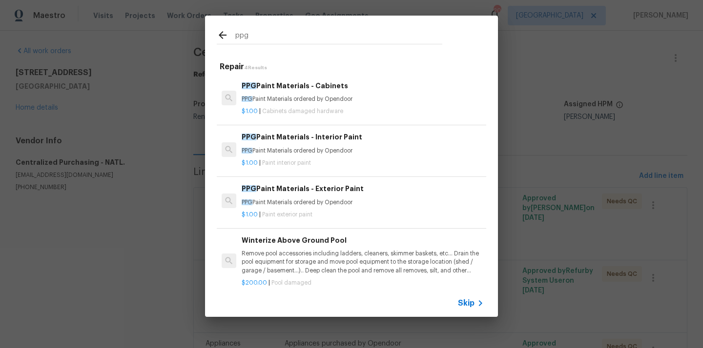
type input "ppg"
click at [320, 197] on div "PPG Paint Materials - Exterior Paint PPG Paint Materials ordered by Opendoor" at bounding box center [363, 195] width 242 height 23
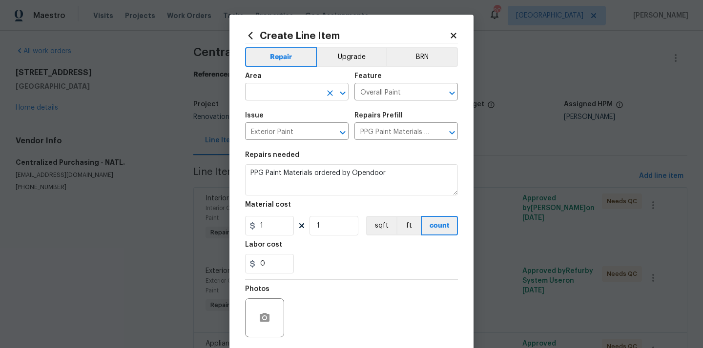
click at [317, 100] on input "text" at bounding box center [283, 92] width 76 height 15
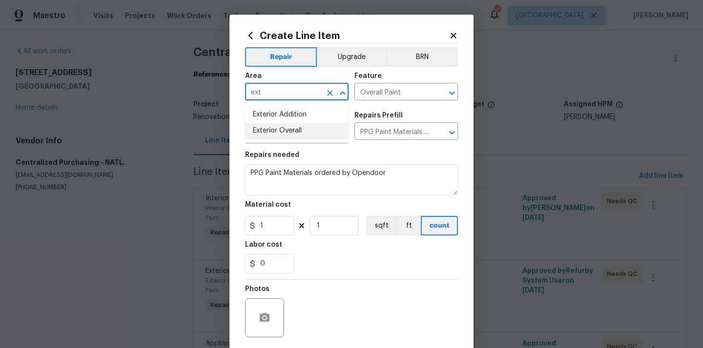
click at [295, 127] on li "Exterior Overall" at bounding box center [296, 131] width 103 height 16
type input "Exterior Overall"
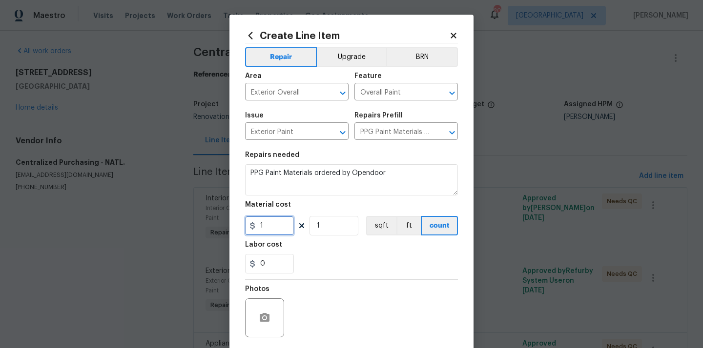
drag, startPoint x: 265, startPoint y: 223, endPoint x: 237, endPoint y: 221, distance: 27.9
click at [250, 223] on div "1" at bounding box center [269, 226] width 49 height 20
paste input "12.15"
type input "112.15"
click at [329, 257] on div "0" at bounding box center [351, 264] width 213 height 20
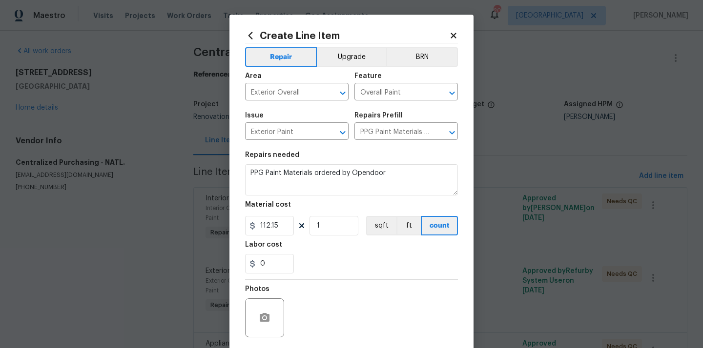
scroll to position [72, 0]
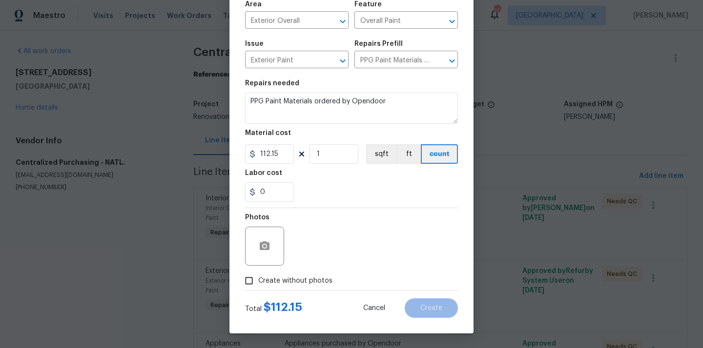
click at [308, 282] on span "Create without photos" at bounding box center [295, 281] width 74 height 10
click at [258, 282] on input "Create without photos" at bounding box center [249, 281] width 19 height 19
checkbox input "true"
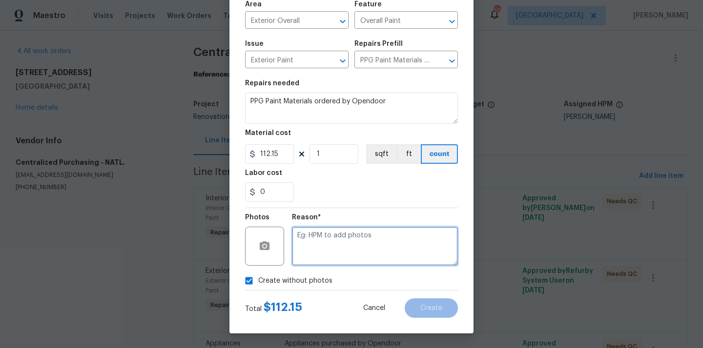
click at [322, 260] on textarea at bounding box center [375, 246] width 166 height 39
type textarea "N/A"
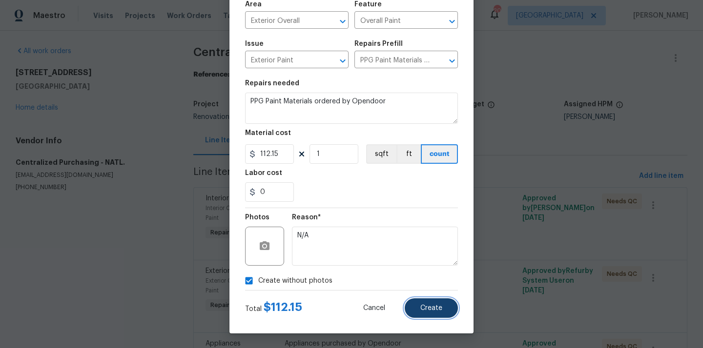
click at [432, 315] on button "Create" at bounding box center [431, 309] width 53 height 20
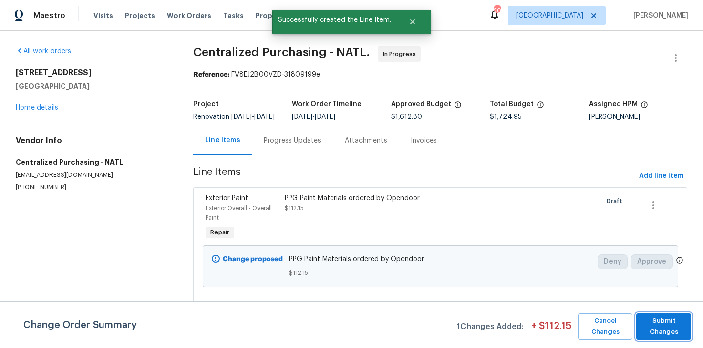
click at [659, 334] on span "Submit Changes" at bounding box center [663, 327] width 45 height 22
